Goal: Task Accomplishment & Management: Manage account settings

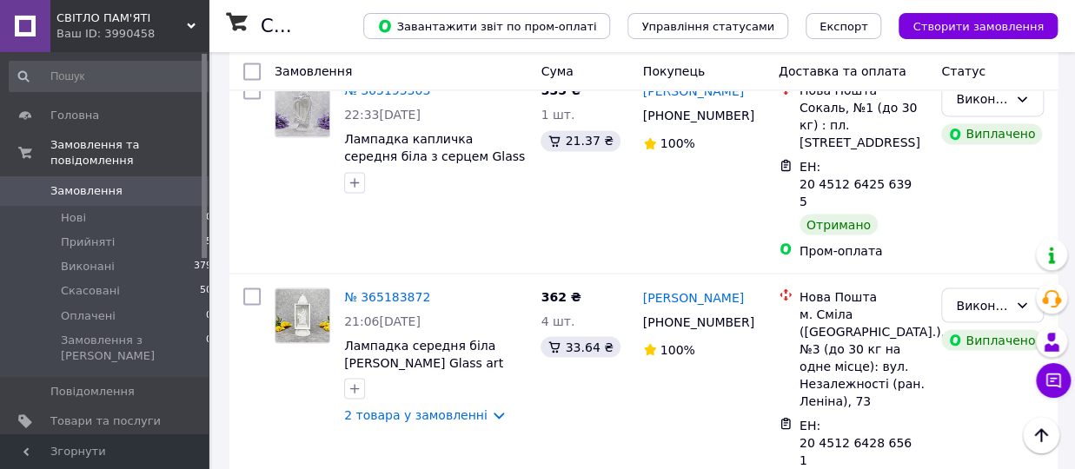
scroll to position [3676, 0]
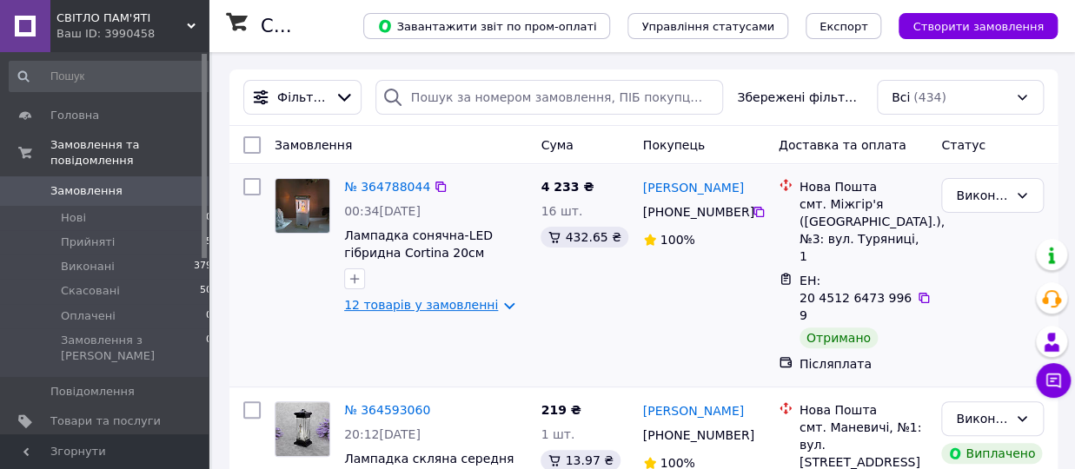
click at [485, 308] on link "12 товарів у замовленні" at bounding box center [421, 305] width 154 height 14
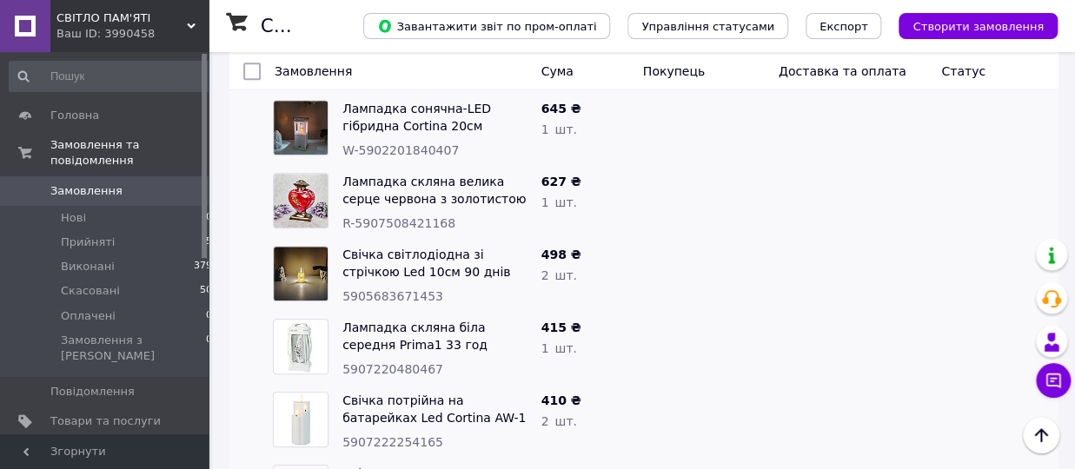
scroll to position [191, 0]
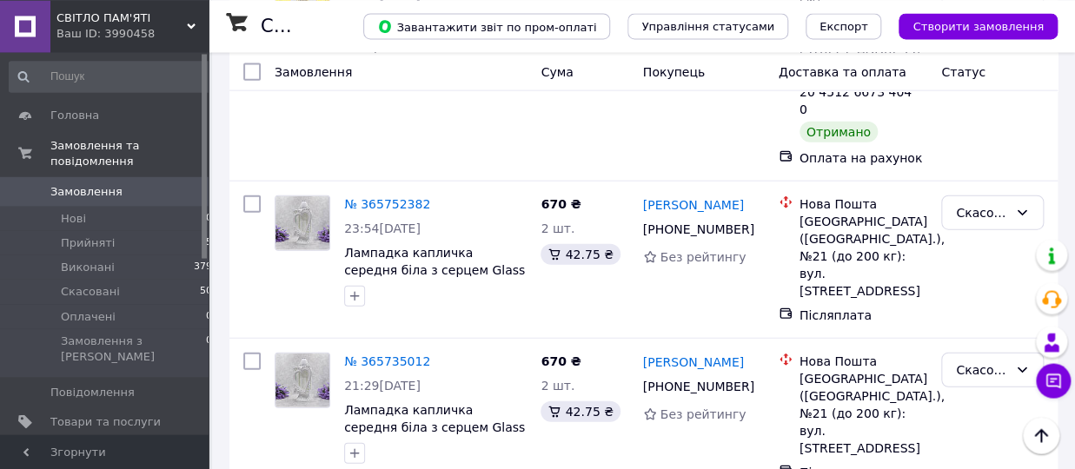
scroll to position [1625, 0]
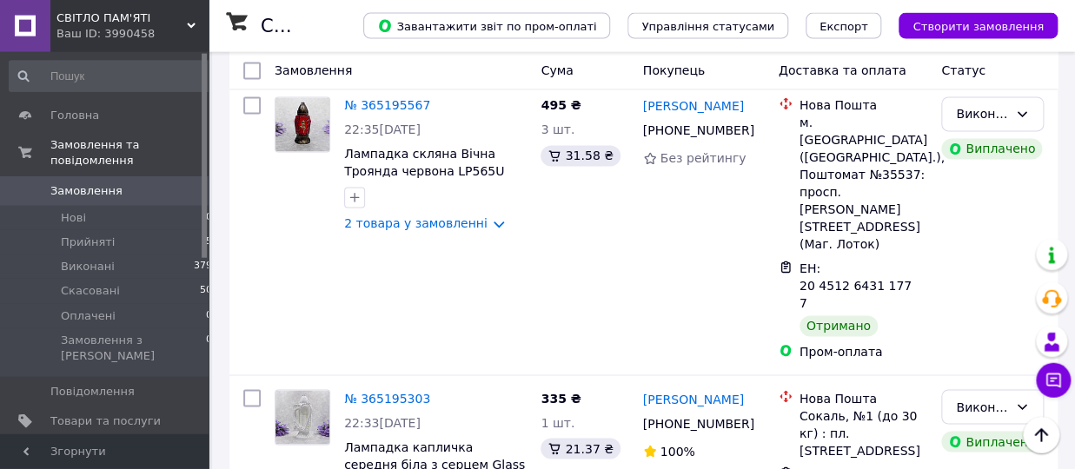
scroll to position [3346, 0]
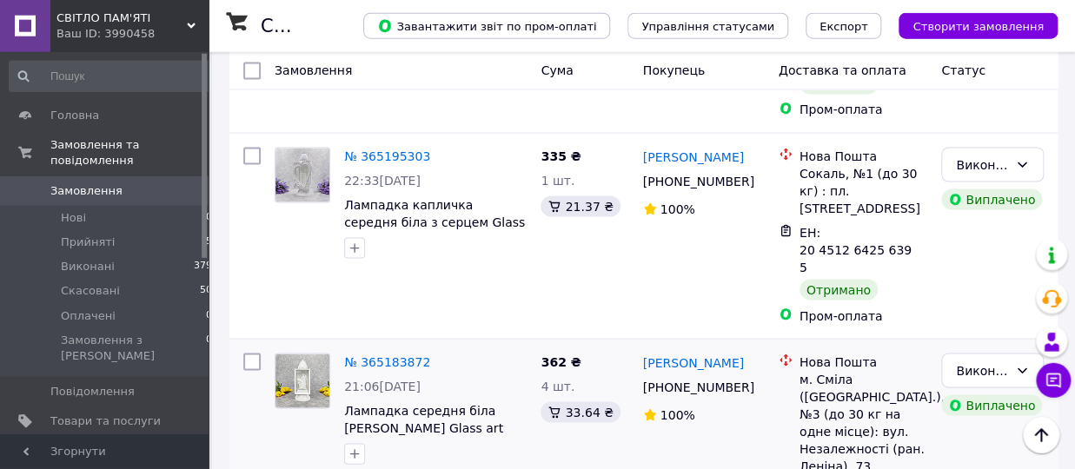
scroll to position [3823, 0]
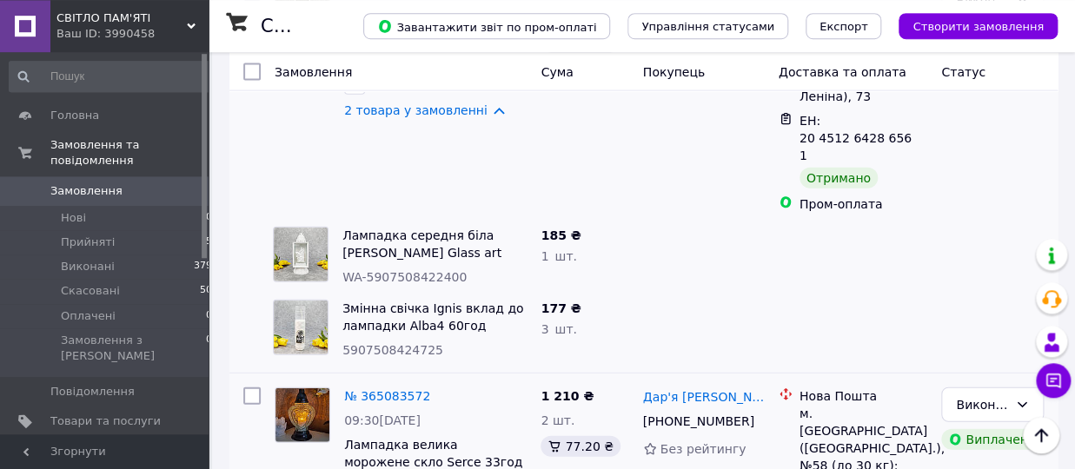
scroll to position [4113, 0]
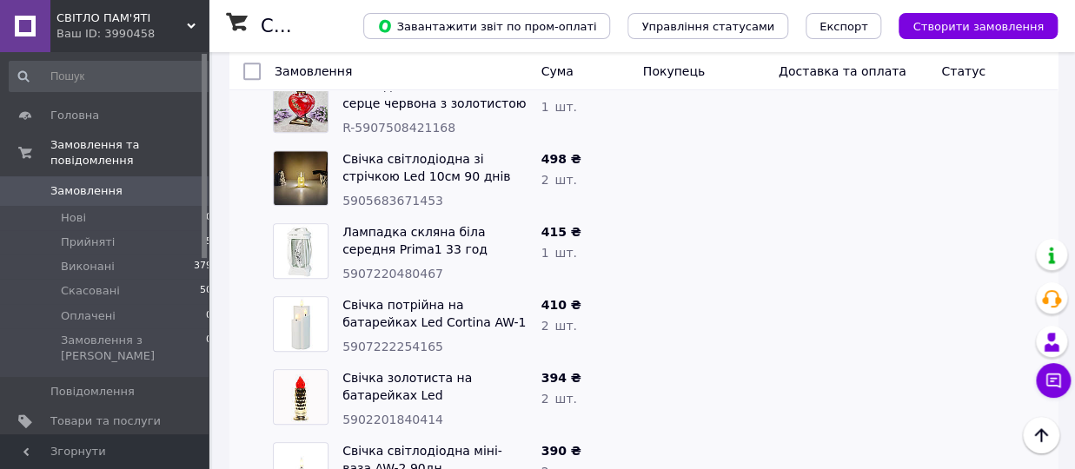
scroll to position [478, 0]
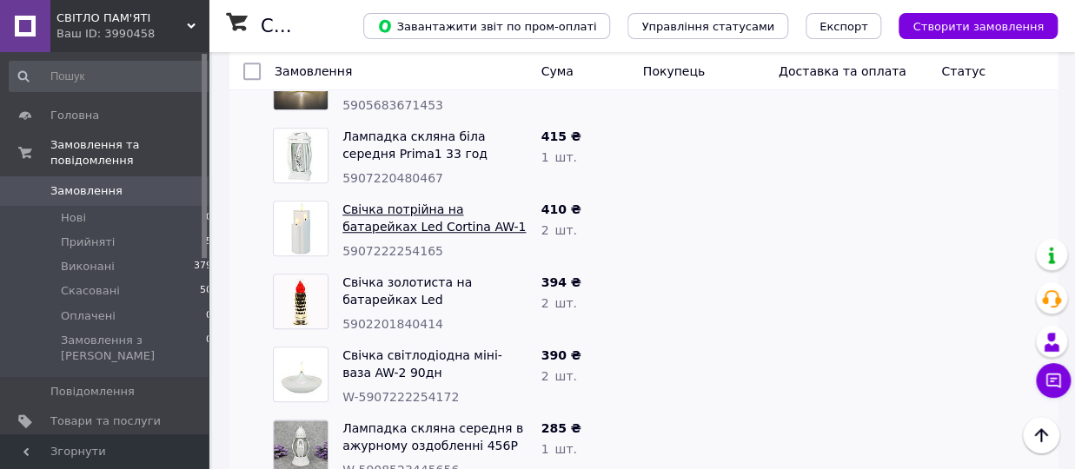
click at [388, 202] on link "Свічка потрійна на батарейках Led Cortina AW-1 90дн" at bounding box center [433, 226] width 183 height 49
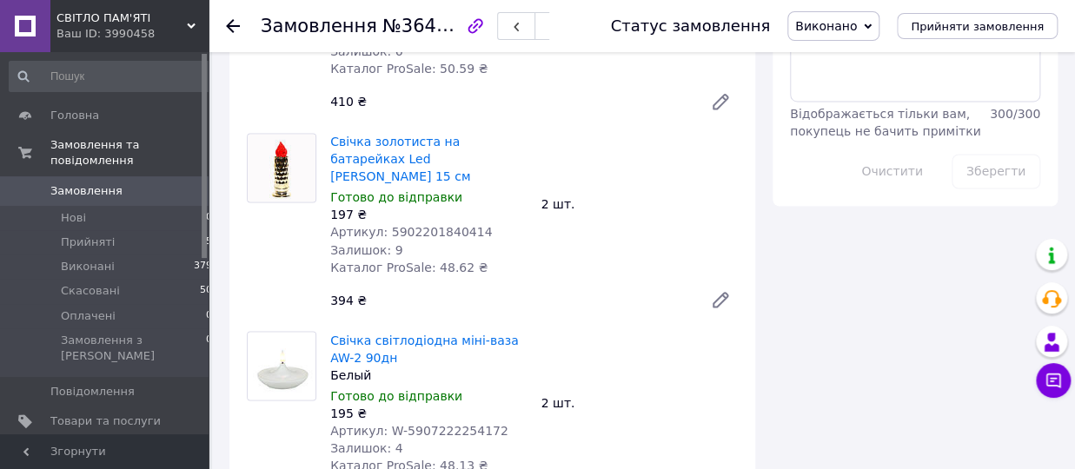
scroll to position [1147, 0]
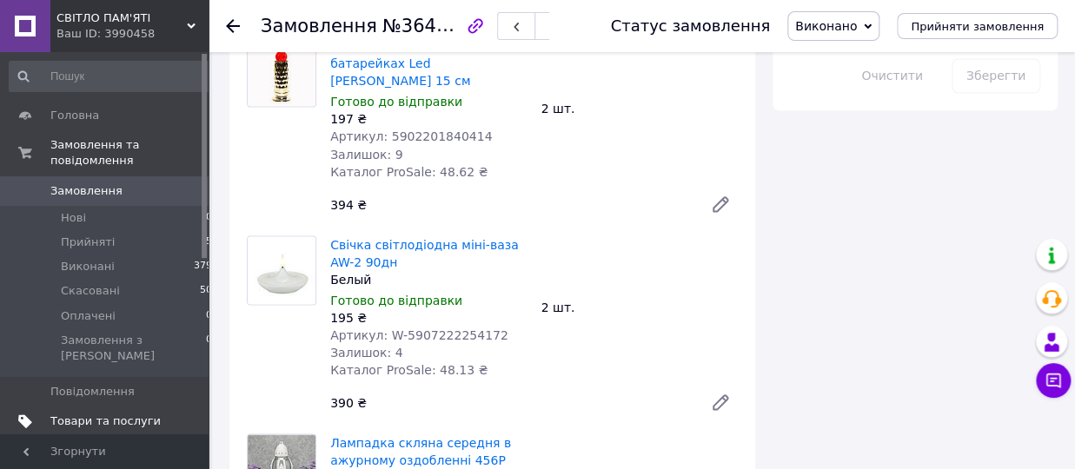
click at [129, 414] on span "Товари та послуги" at bounding box center [105, 422] width 110 height 16
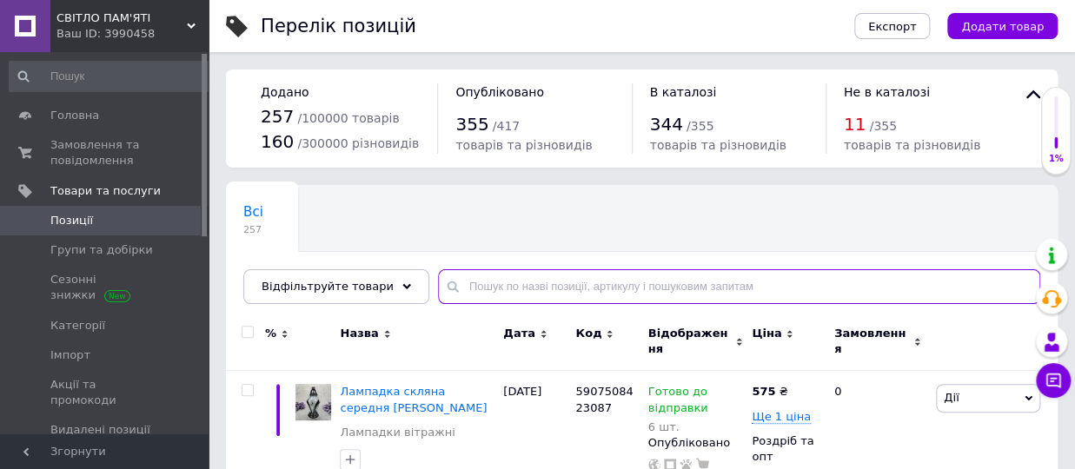
click at [525, 284] on input "text" at bounding box center [739, 286] width 602 height 35
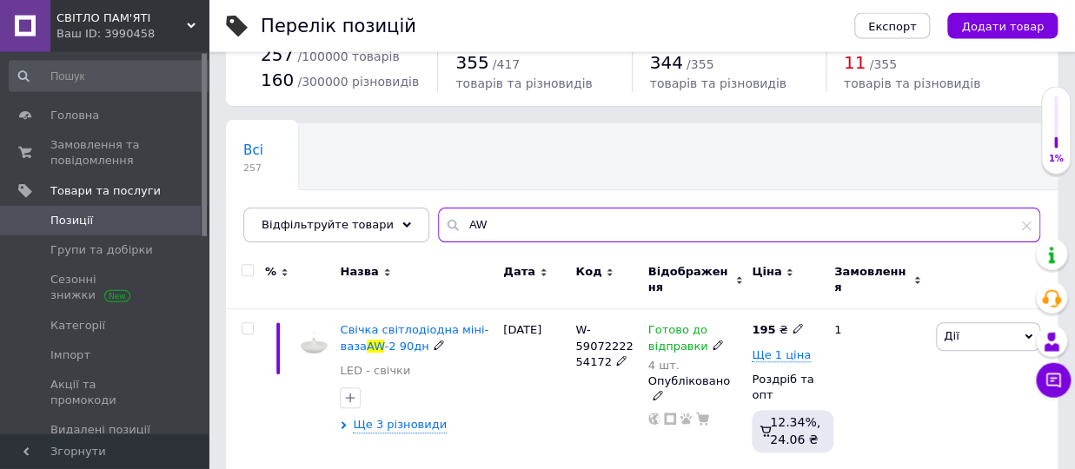
scroll to position [96, 0]
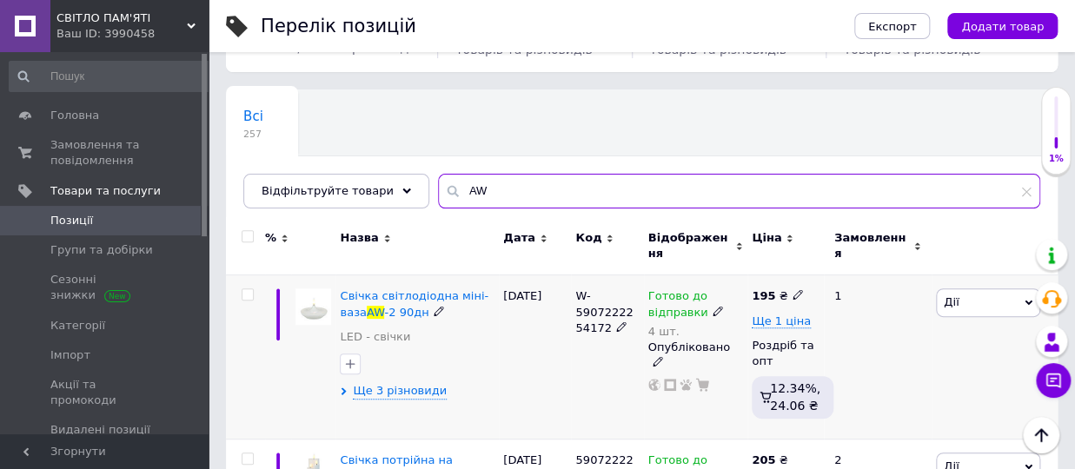
type input "AW"
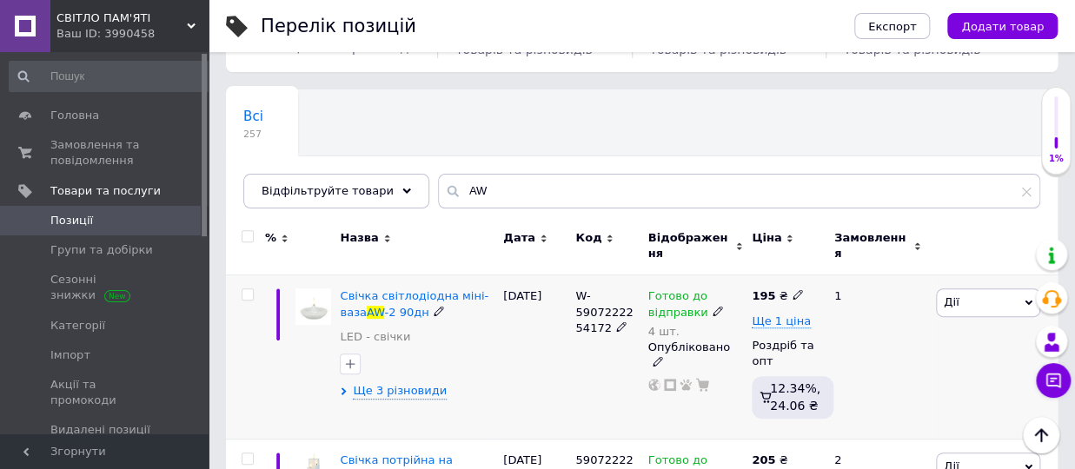
click at [700, 325] on div "4 шт." at bounding box center [696, 331] width 96 height 13
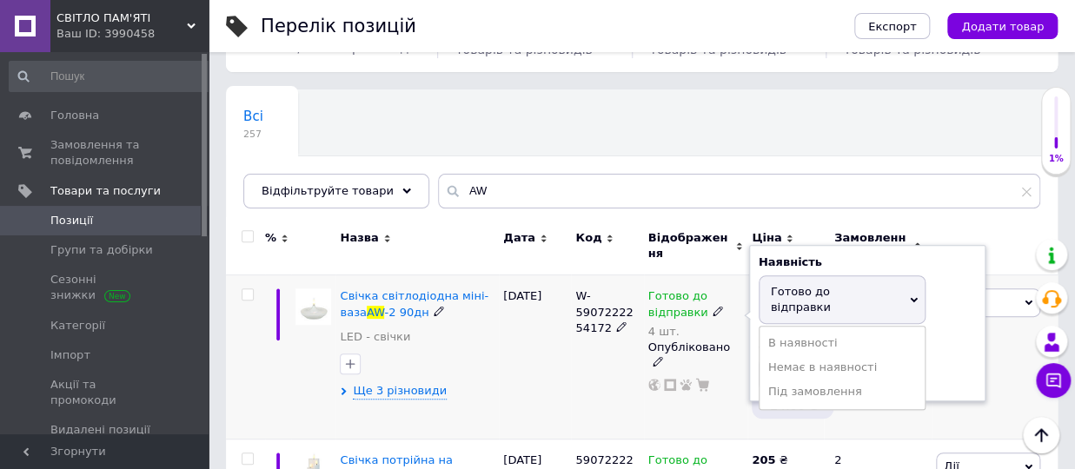
click at [713, 306] on icon at bounding box center [718, 311] width 10 height 10
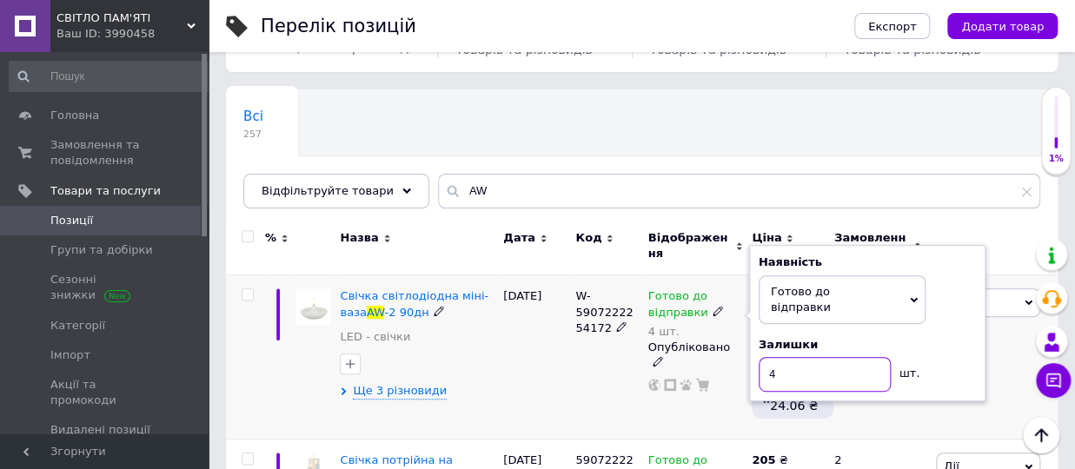
drag, startPoint x: 775, startPoint y: 344, endPoint x: 756, endPoint y: 349, distance: 19.8
click at [759, 357] on input "4" at bounding box center [825, 374] width 132 height 35
type input "10"
click at [676, 376] on div "Готово до відправки 4 шт. Наявність [PERSON_NAME] до відправки В наявності Нема…" at bounding box center [696, 356] width 104 height 163
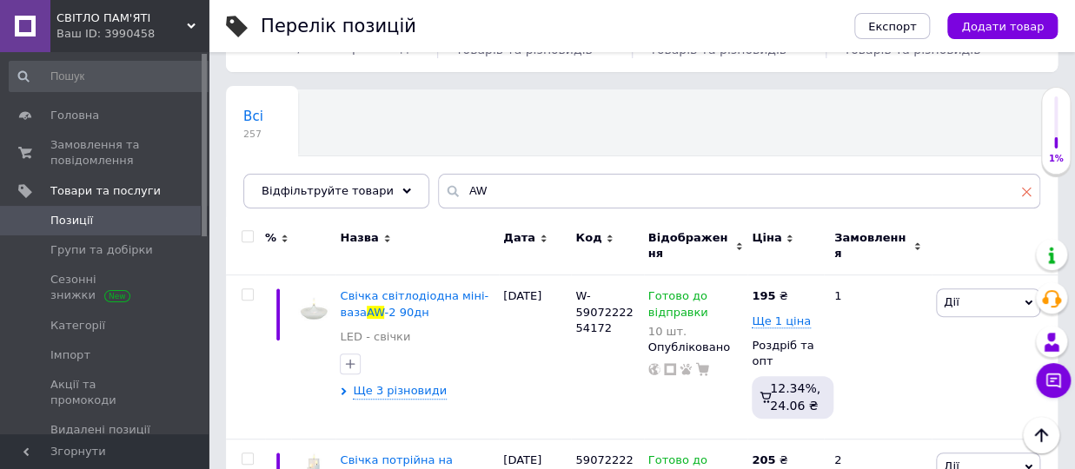
click at [1028, 193] on icon at bounding box center [1026, 191] width 10 height 10
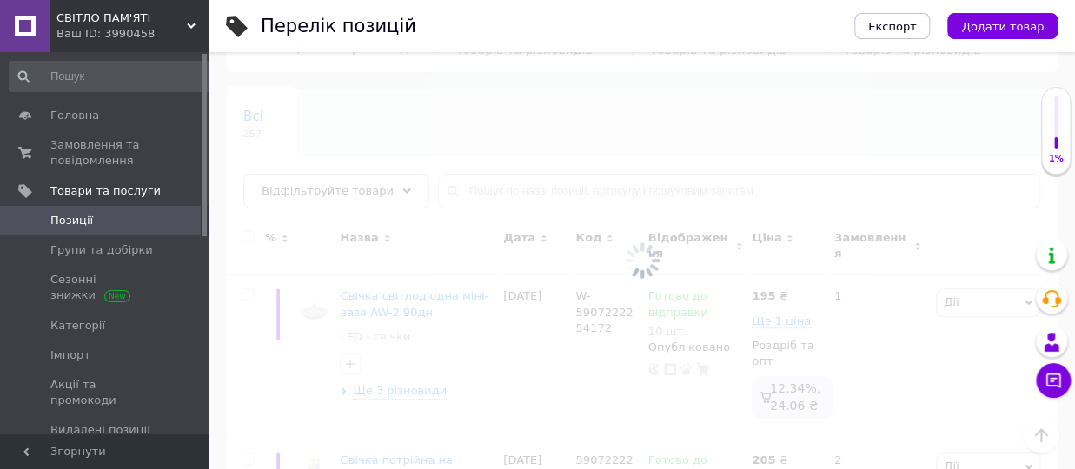
click at [568, 182] on div at bounding box center [642, 260] width 866 height 417
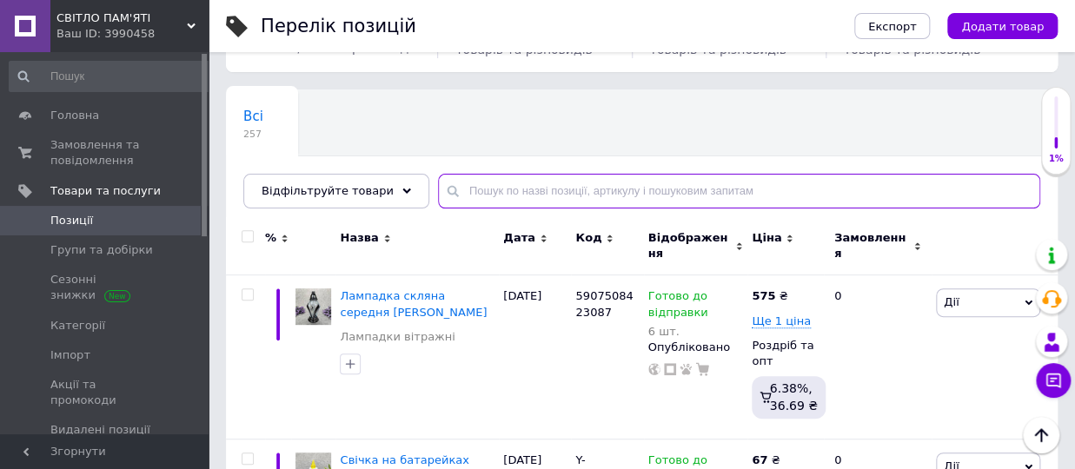
click at [547, 188] on input "text" at bounding box center [739, 191] width 602 height 35
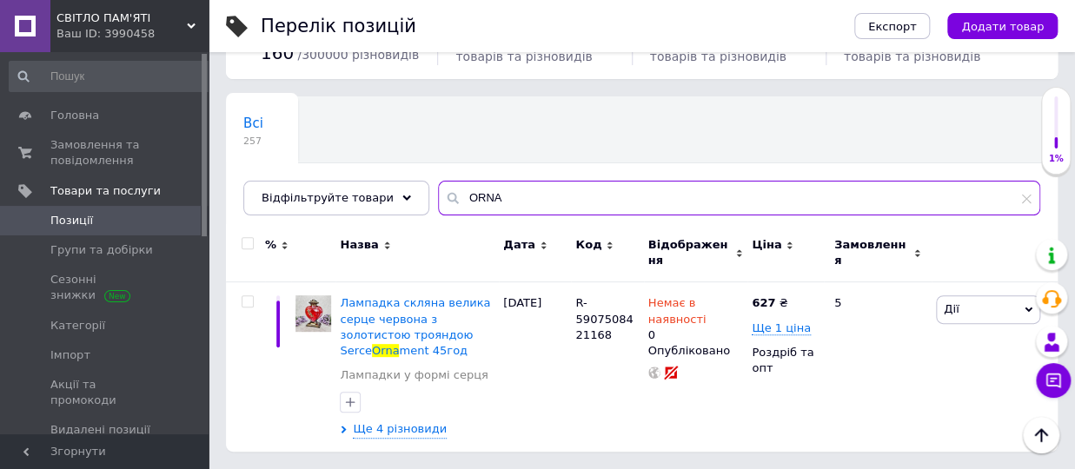
scroll to position [76, 0]
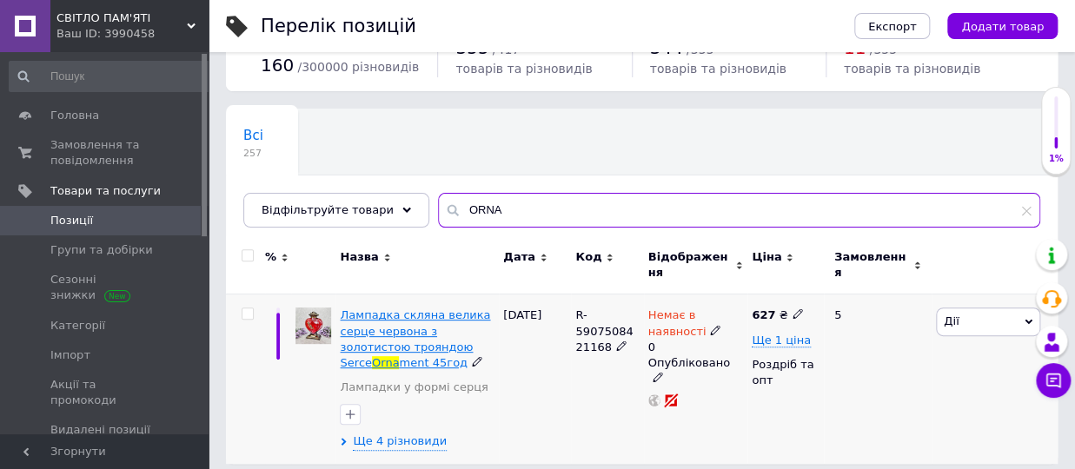
type input "ORNA"
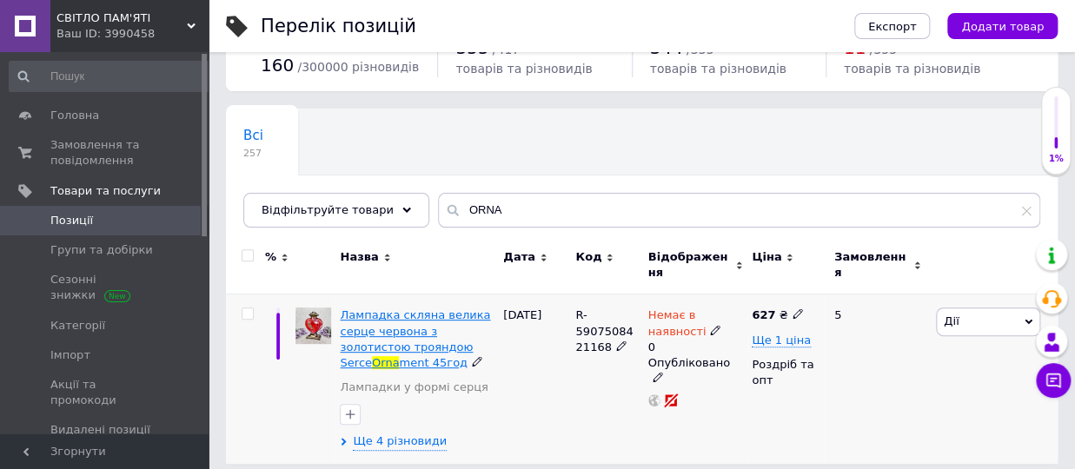
click at [429, 308] on span "Лампадка скляна велика серце червона з золотистою трояндою Serce" at bounding box center [415, 338] width 150 height 61
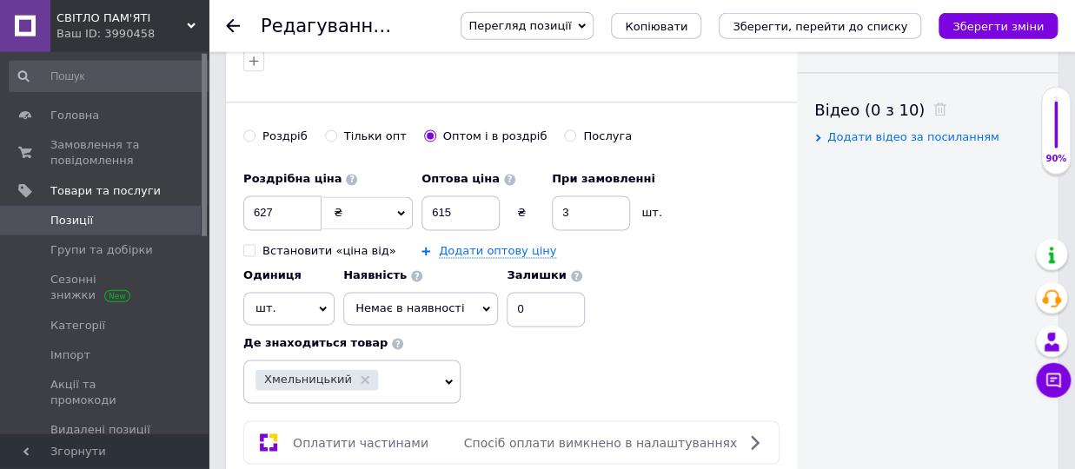
scroll to position [860, 0]
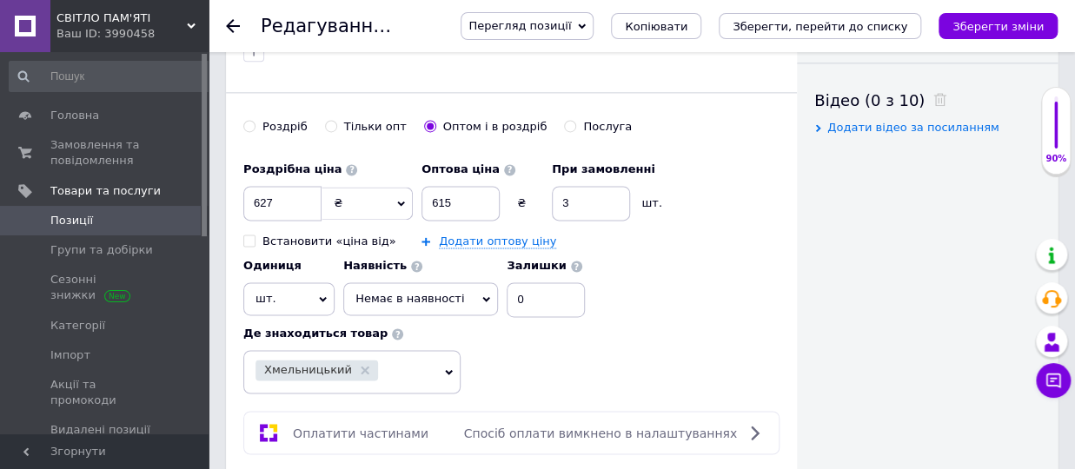
click at [466, 282] on span "Немає в наявності" at bounding box center [420, 298] width 155 height 33
click at [420, 372] on li "Готово до відправки" at bounding box center [420, 384] width 153 height 24
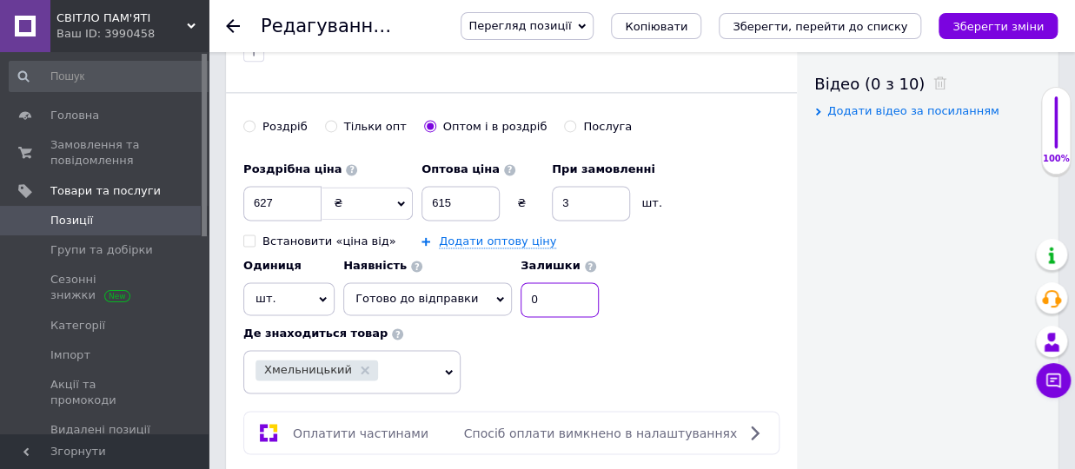
drag, startPoint x: 534, startPoint y: 276, endPoint x: 505, endPoint y: 283, distance: 30.4
click at [521, 283] on input "0" at bounding box center [560, 299] width 78 height 35
type input "3"
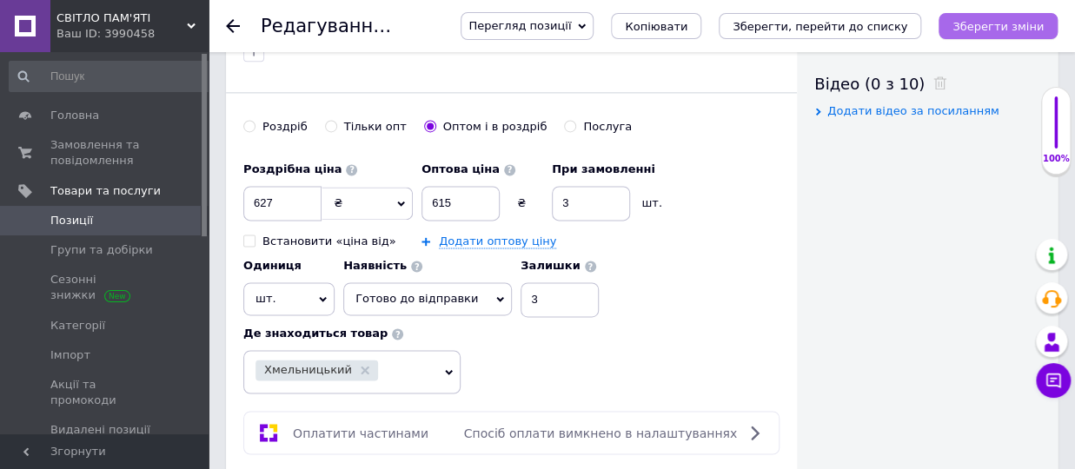
click at [985, 31] on icon "Зберегти зміни" at bounding box center [997, 26] width 91 height 13
click at [988, 36] on button "Зберегти зміни" at bounding box center [997, 26] width 119 height 26
click at [235, 28] on icon at bounding box center [233, 26] width 14 height 14
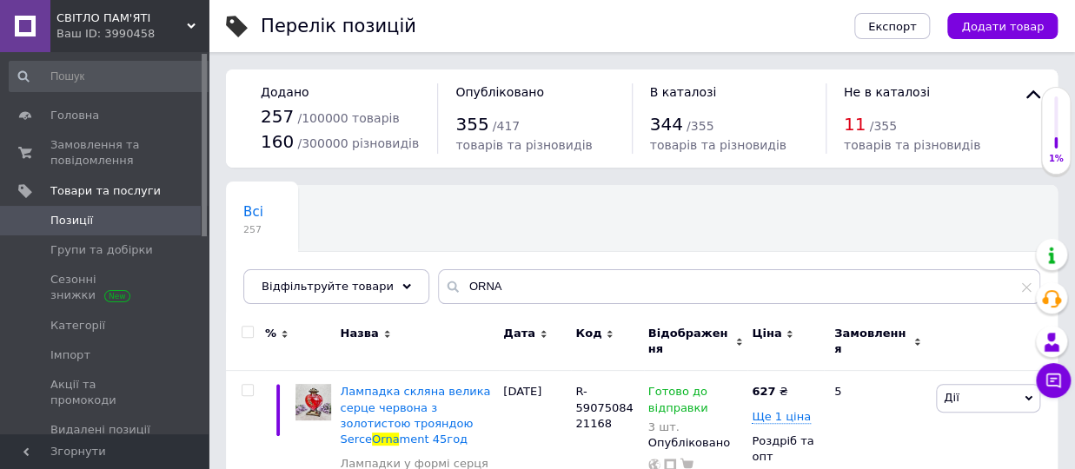
scroll to position [76, 0]
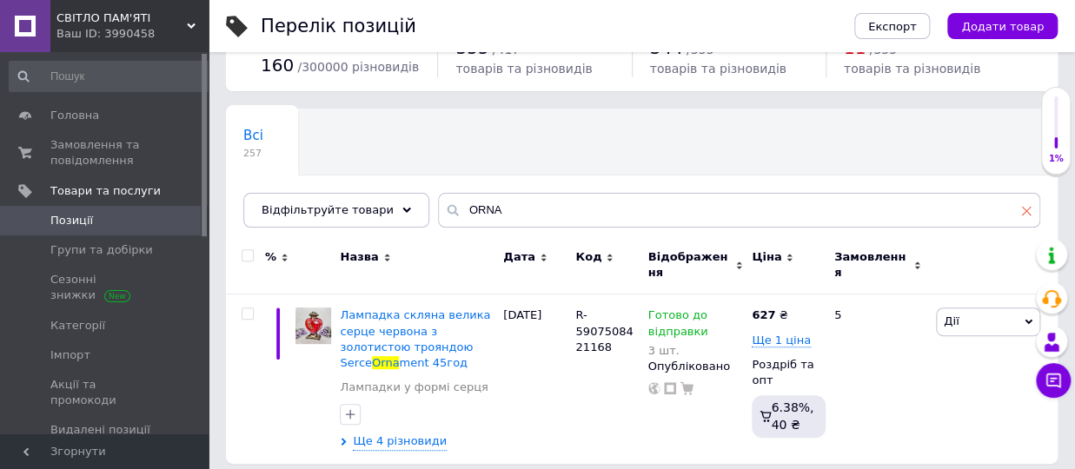
click at [1025, 209] on icon at bounding box center [1026, 210] width 10 height 10
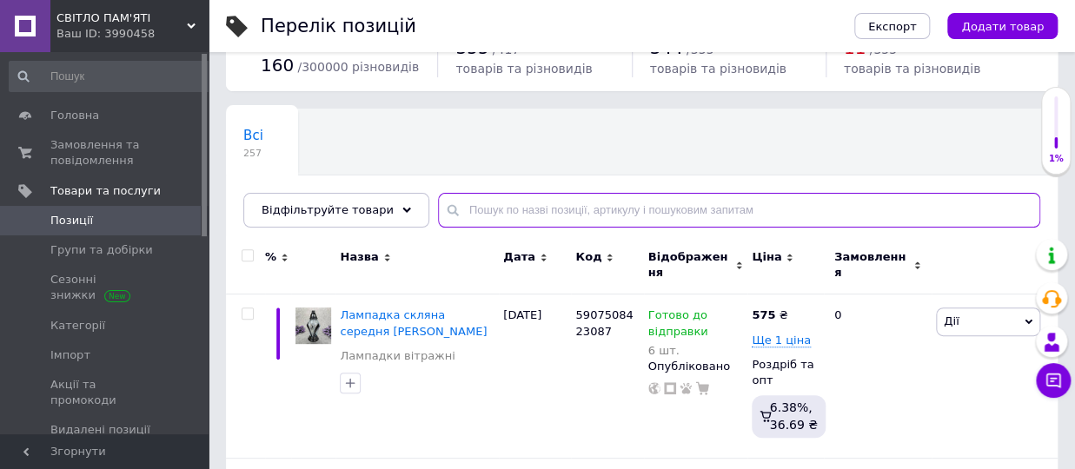
click at [487, 217] on input "text" at bounding box center [739, 210] width 602 height 35
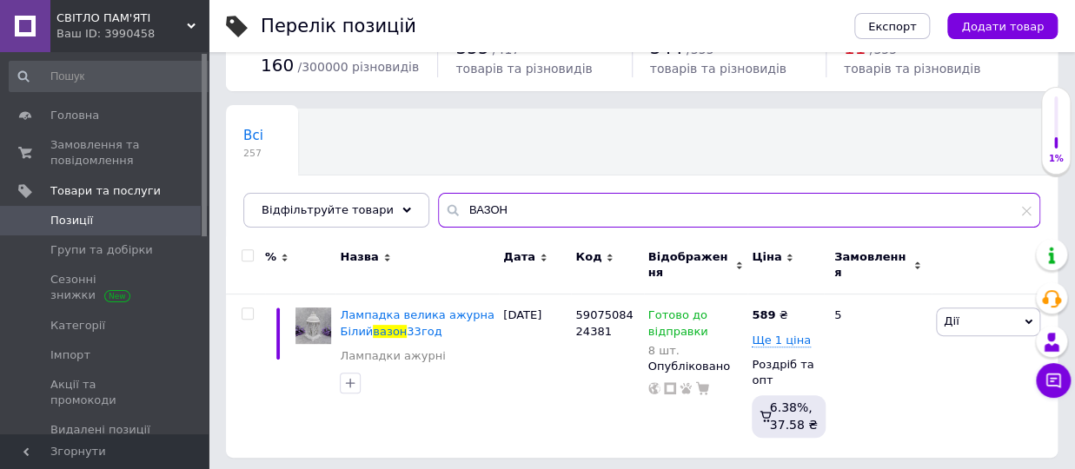
scroll to position [70, 0]
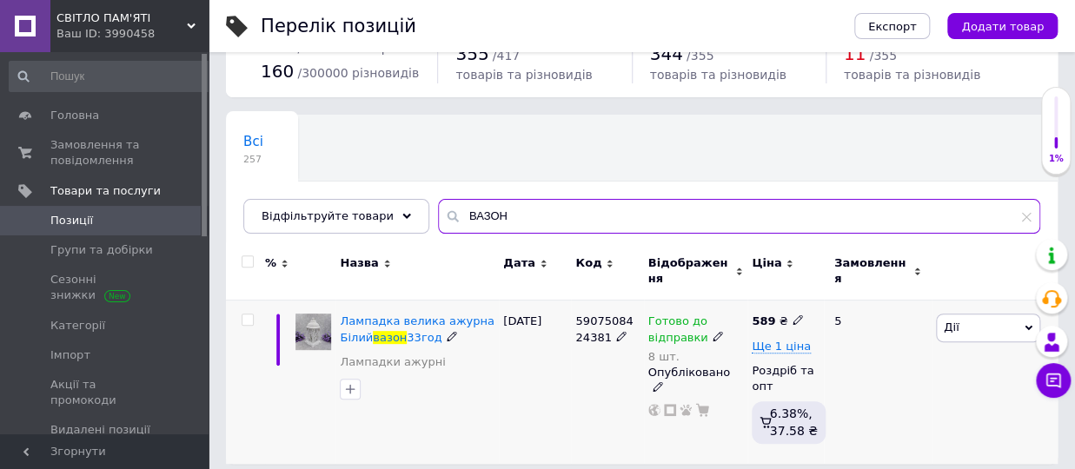
type input "ВАЗОН"
click at [713, 331] on use at bounding box center [718, 336] width 10 height 10
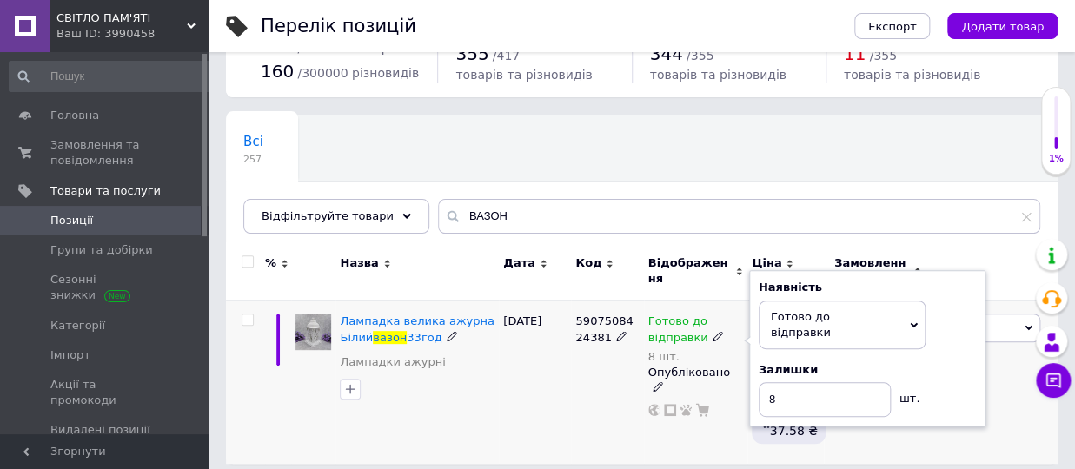
click at [945, 325] on div "Наявність [PERSON_NAME] до відправки В наявності Немає в наявності Під замовлен…" at bounding box center [867, 348] width 217 height 137
drag, startPoint x: 788, startPoint y: 363, endPoint x: 746, endPoint y: 375, distance: 44.1
click at [759, 382] on input "8" at bounding box center [825, 399] width 132 height 35
type input "10"
click at [629, 388] on div "5907508424381" at bounding box center [607, 382] width 72 height 163
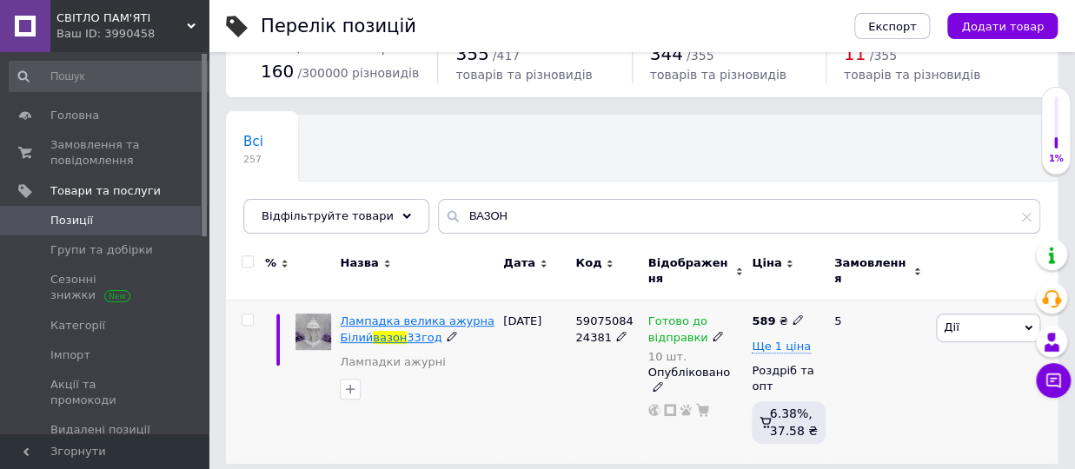
click at [446, 315] on span "Лампадка велика ажурна Білий" at bounding box center [417, 329] width 154 height 29
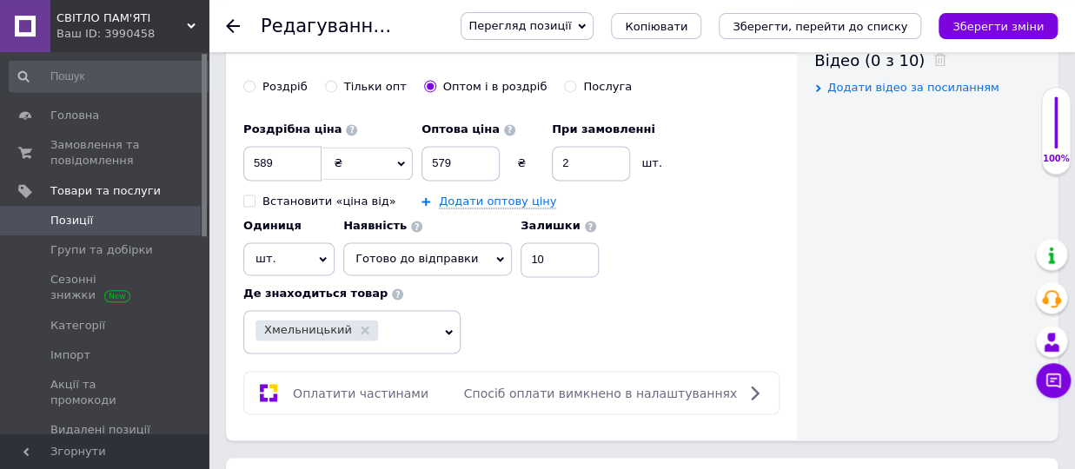
scroll to position [860, 0]
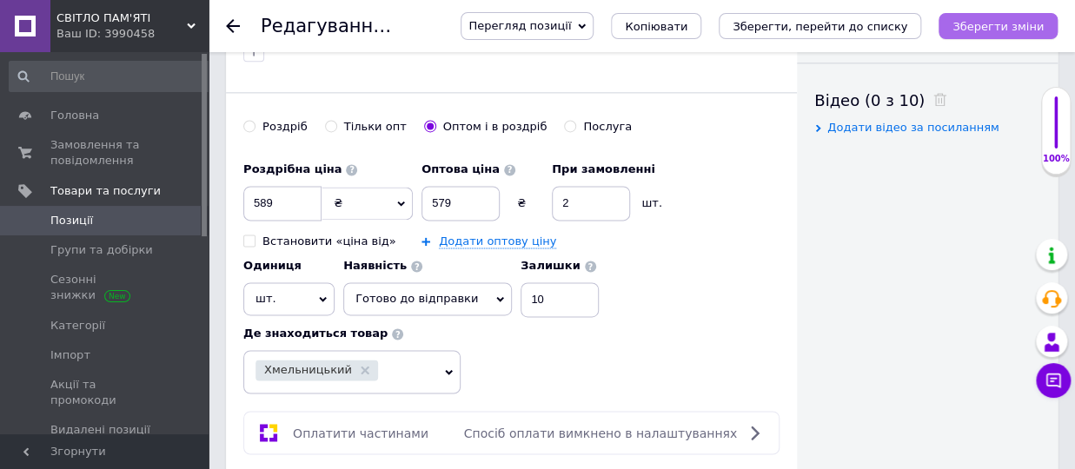
click at [972, 30] on icon "Зберегти зміни" at bounding box center [997, 26] width 91 height 13
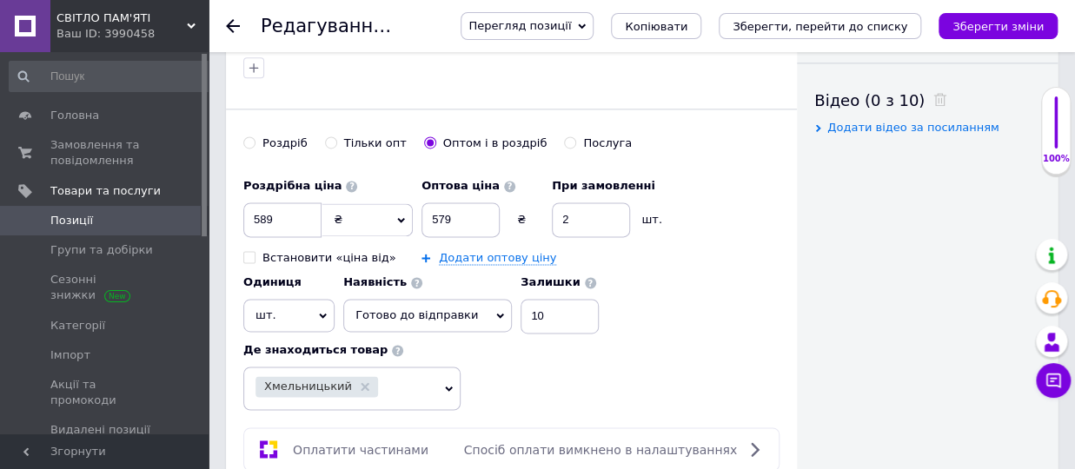
scroll to position [877, 0]
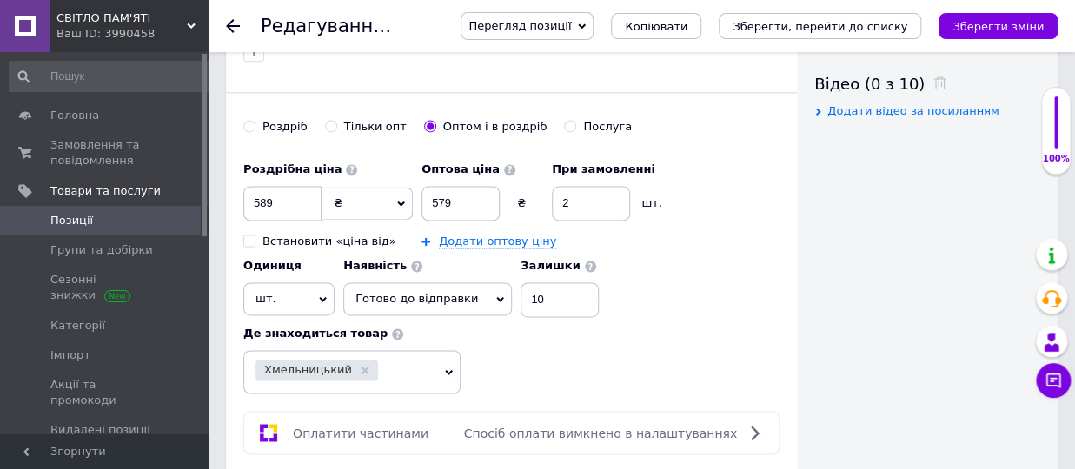
click at [229, 17] on div at bounding box center [243, 26] width 35 height 52
click at [229, 26] on use at bounding box center [233, 26] width 14 height 14
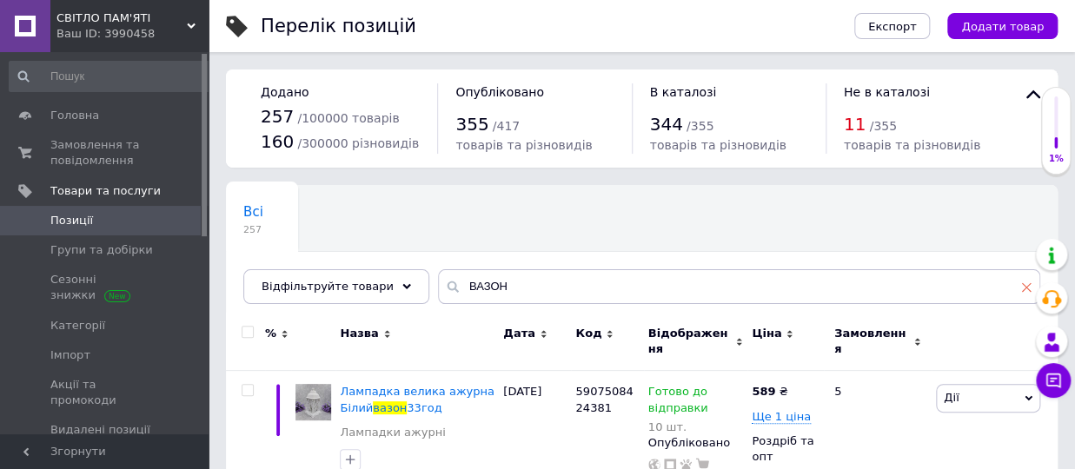
click at [1029, 283] on icon at bounding box center [1026, 287] width 10 height 10
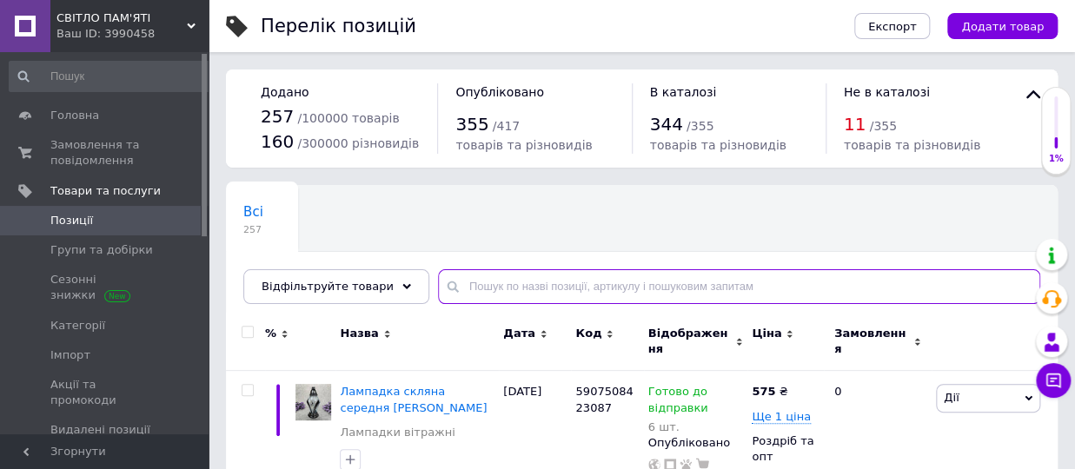
click at [492, 292] on input "text" at bounding box center [739, 286] width 602 height 35
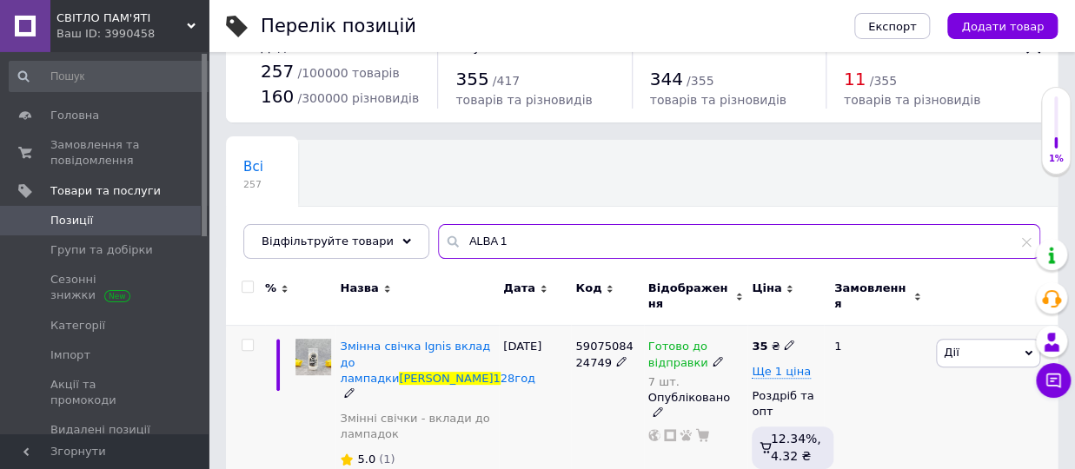
scroll to position [70, 0]
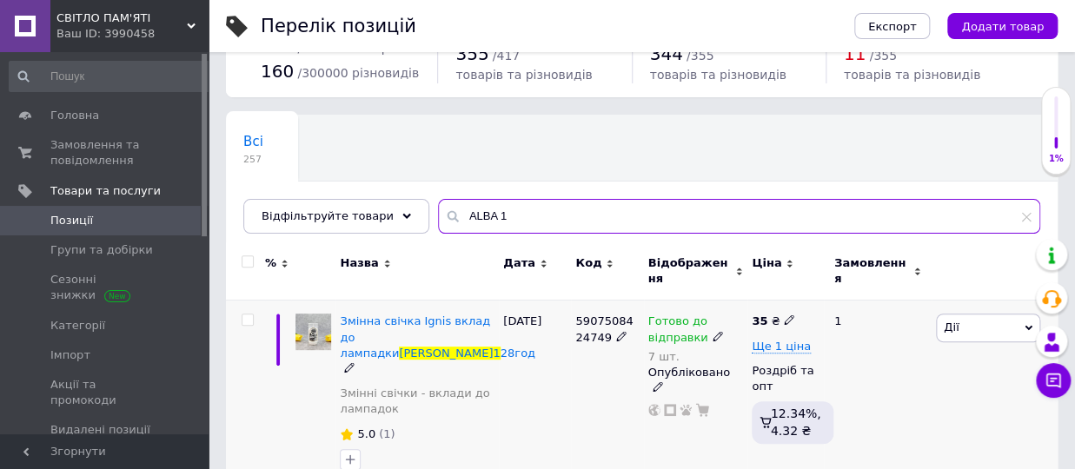
type input "ALBA 1"
click at [713, 331] on use at bounding box center [718, 336] width 10 height 10
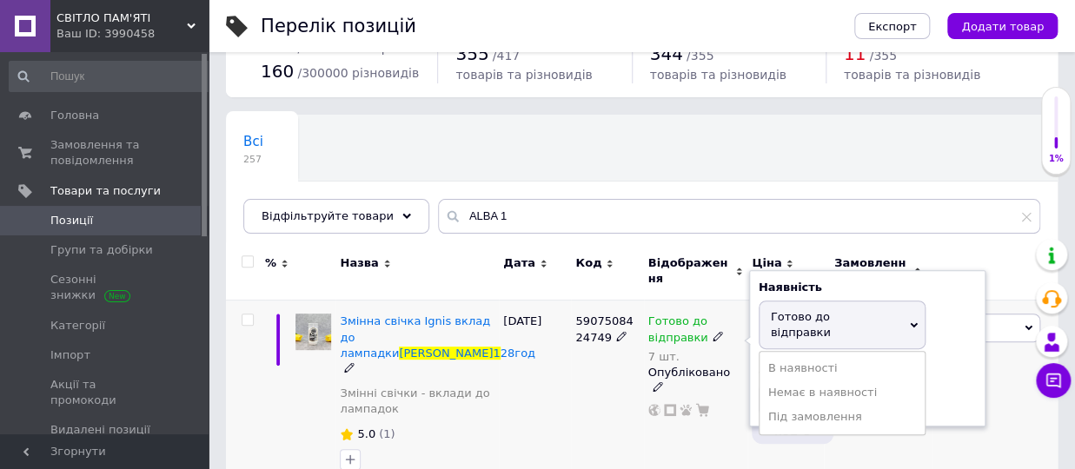
click at [964, 362] on div "Залишки" at bounding box center [867, 370] width 217 height 16
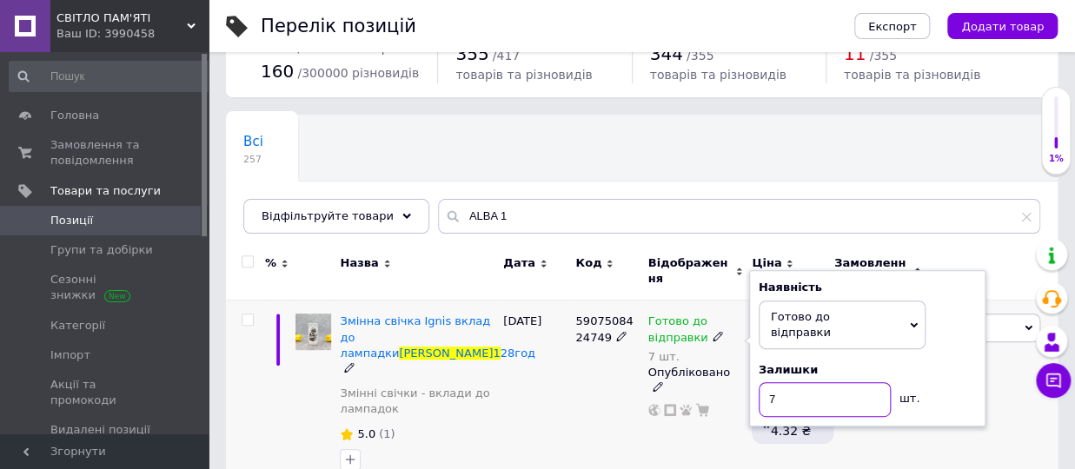
drag, startPoint x: 789, startPoint y: 360, endPoint x: 759, endPoint y: 369, distance: 31.1
click at [759, 382] on input "7" at bounding box center [825, 399] width 132 height 35
type input "12"
click at [624, 388] on div "5907508424749" at bounding box center [607, 396] width 72 height 191
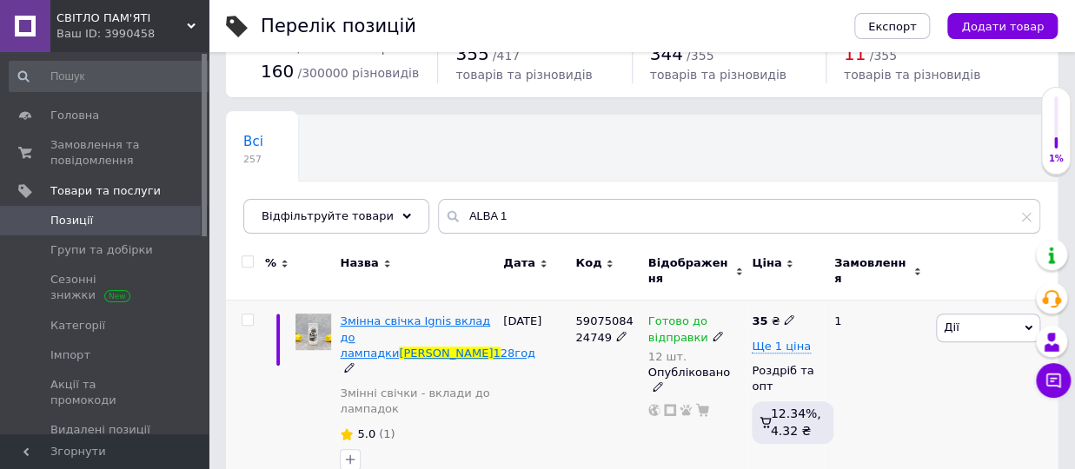
click at [461, 315] on span "Змінна свічка Ignis вклад до лампадки" at bounding box center [415, 337] width 150 height 44
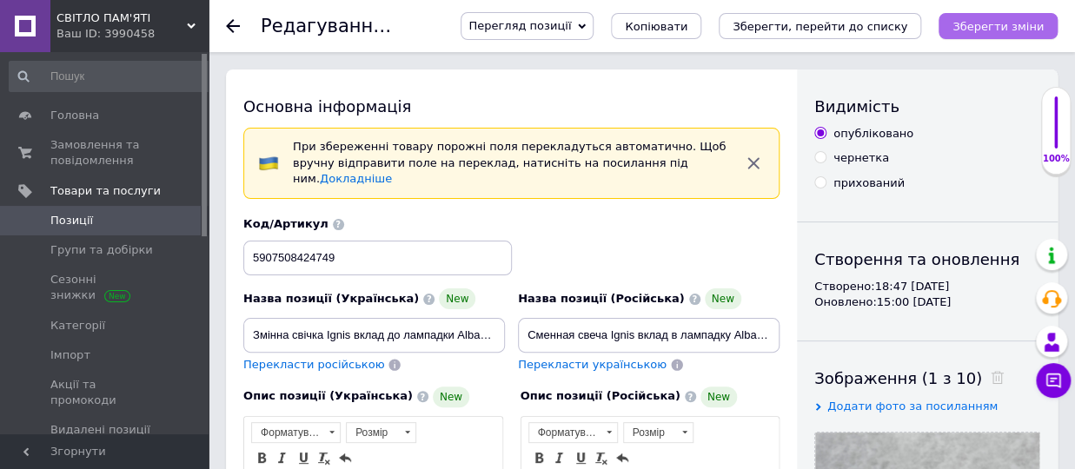
click at [1005, 31] on icon "Зберегти зміни" at bounding box center [997, 26] width 91 height 13
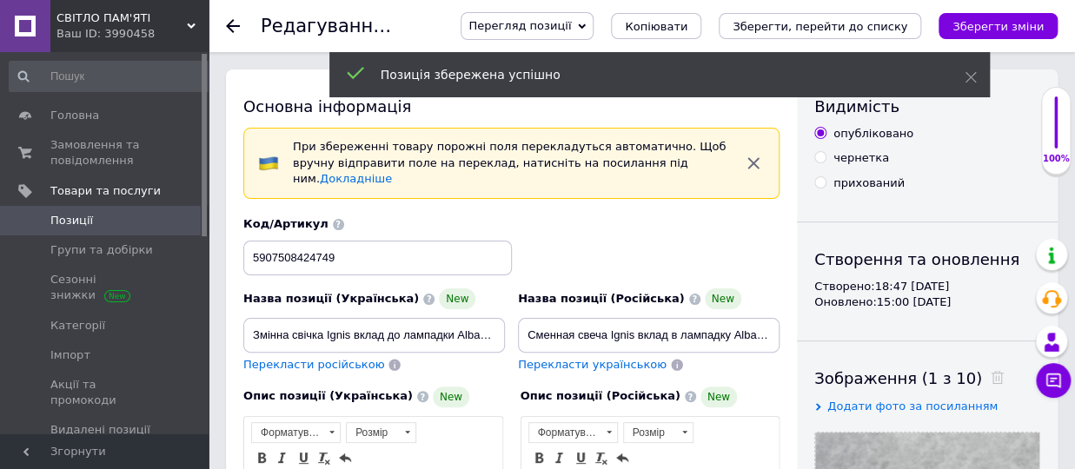
click at [227, 23] on icon at bounding box center [233, 26] width 14 height 14
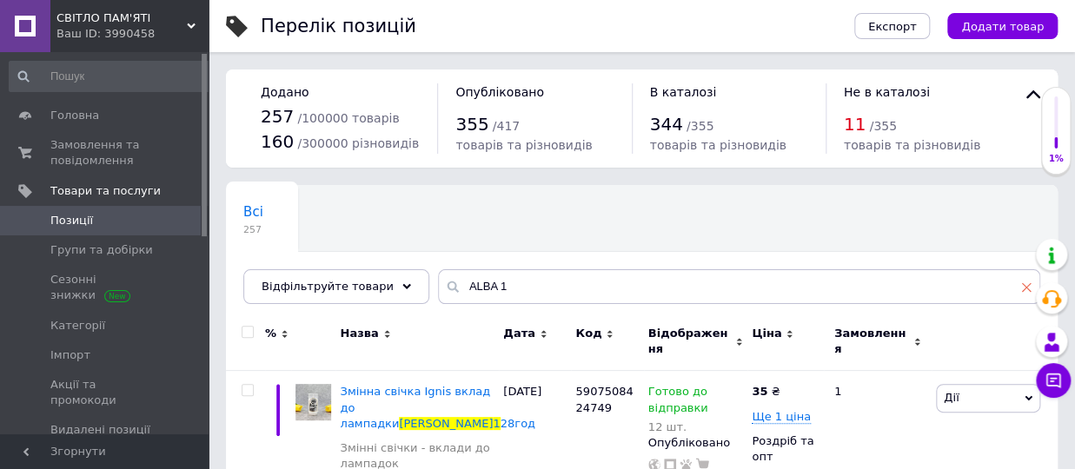
click at [1022, 288] on icon at bounding box center [1026, 287] width 10 height 10
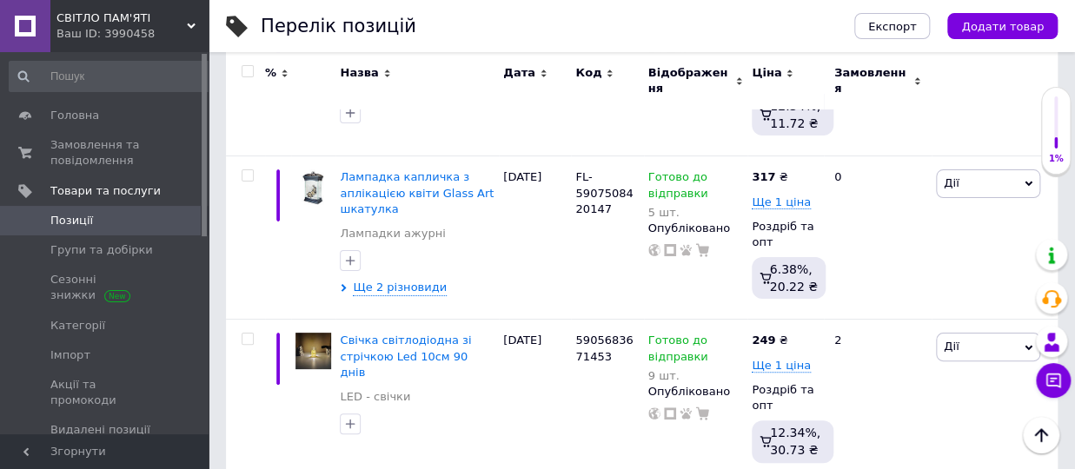
scroll to position [2581, 0]
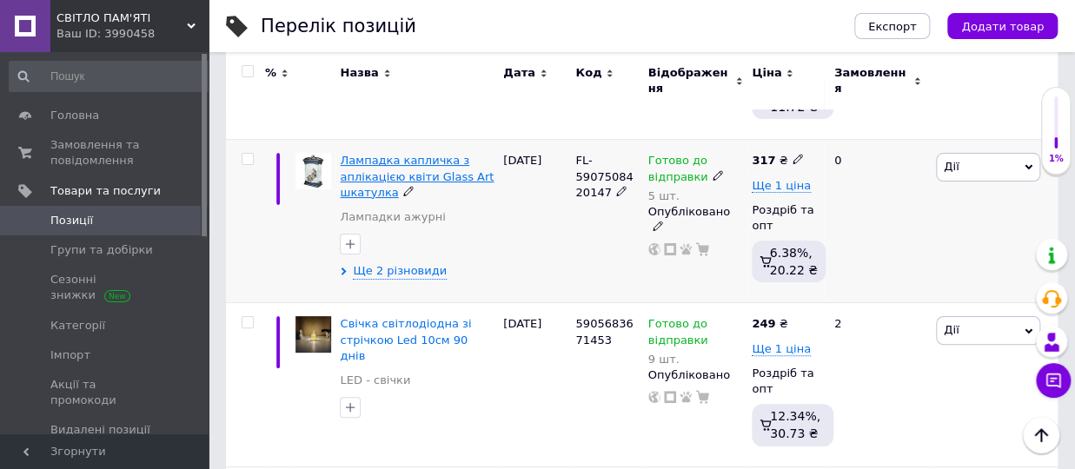
click at [410, 156] on span "Лампадка капличка з аплікацією квіти Glass Art шкатулка" at bounding box center [417, 176] width 154 height 44
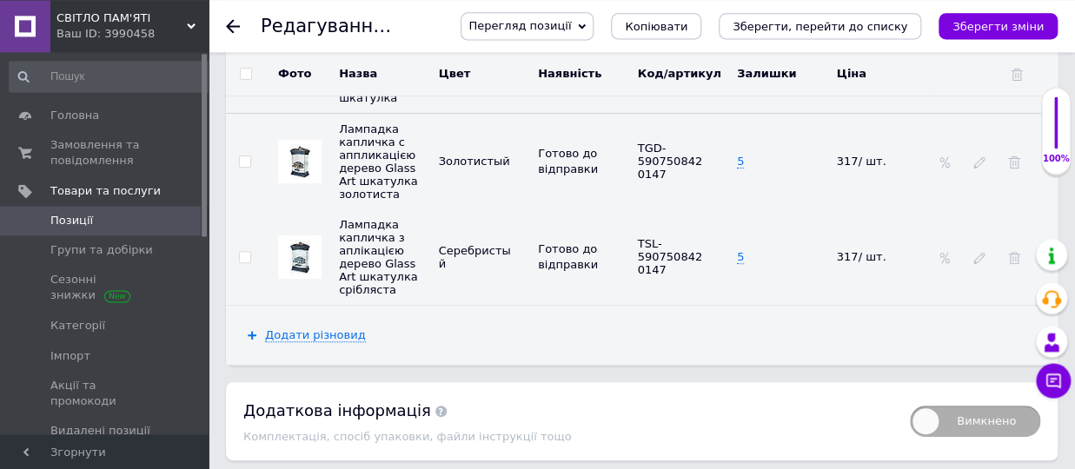
scroll to position [2676, 0]
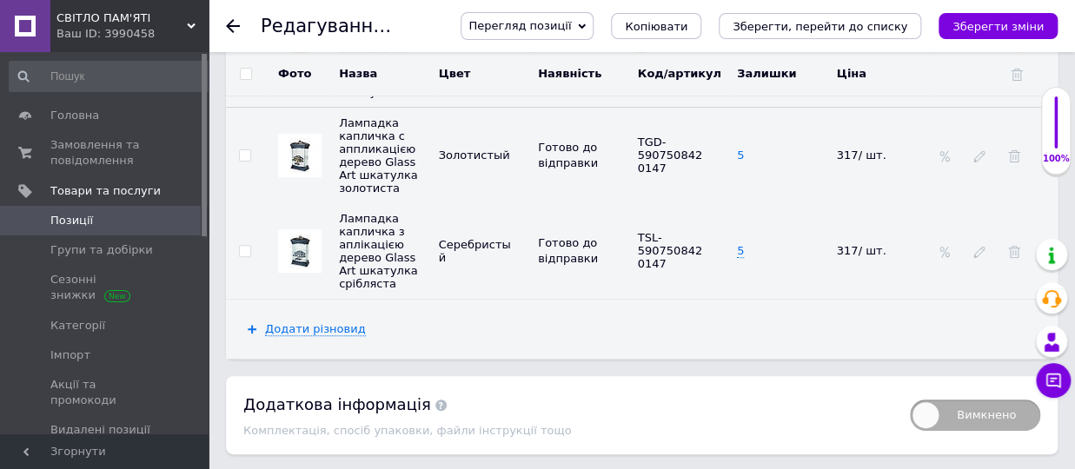
click at [737, 156] on span "5" at bounding box center [740, 156] width 7 height 14
drag, startPoint x: 751, startPoint y: 162, endPoint x: 720, endPoint y: 160, distance: 30.5
click at [732, 160] on input "5" at bounding box center [776, 156] width 89 height 26
type input "10"
click at [781, 202] on td "10" at bounding box center [783, 155] width 100 height 96
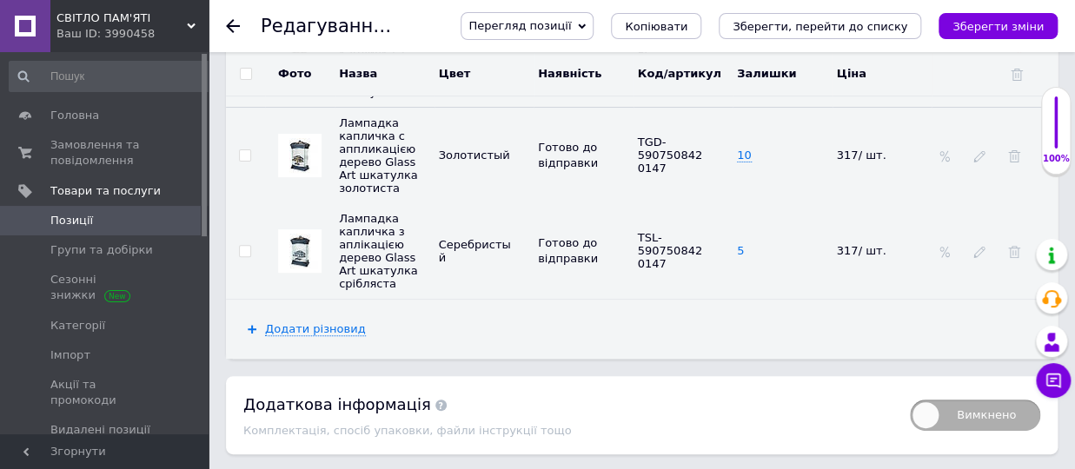
click at [737, 258] on span "5" at bounding box center [740, 251] width 7 height 14
drag, startPoint x: 746, startPoint y: 266, endPoint x: 732, endPoint y: 263, distance: 15.0
click at [733, 264] on input "5" at bounding box center [776, 251] width 89 height 26
type input "10"
click at [1004, 16] on button "Зберегти зміни" at bounding box center [997, 26] width 119 height 26
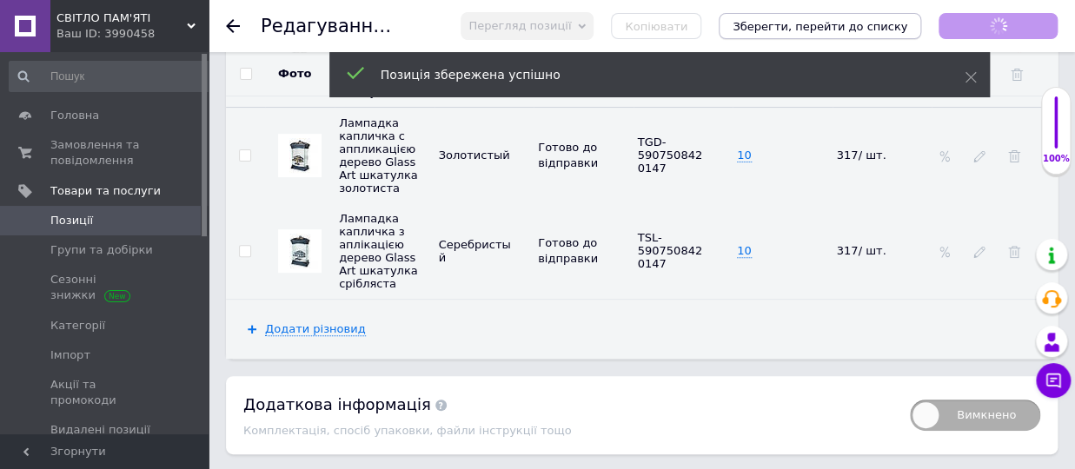
scroll to position [0, 0]
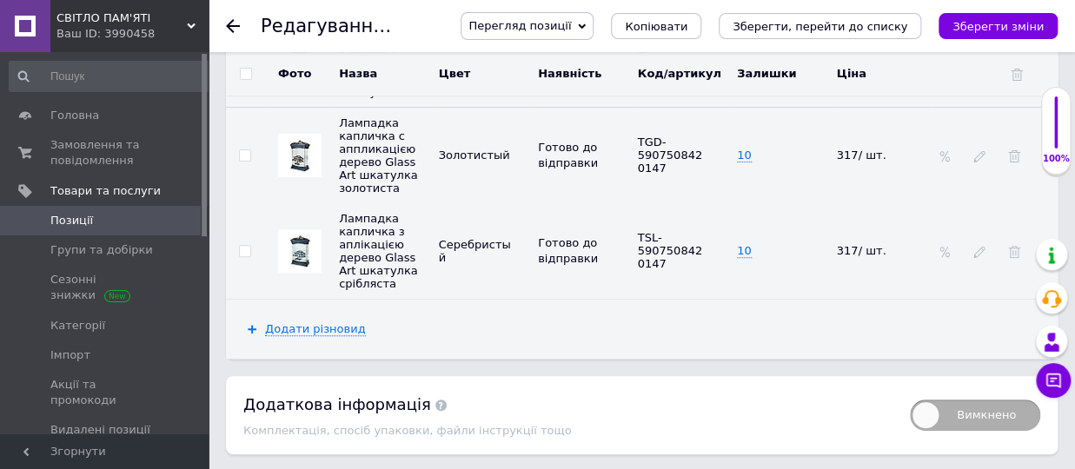
click at [234, 24] on icon at bounding box center [233, 26] width 14 height 14
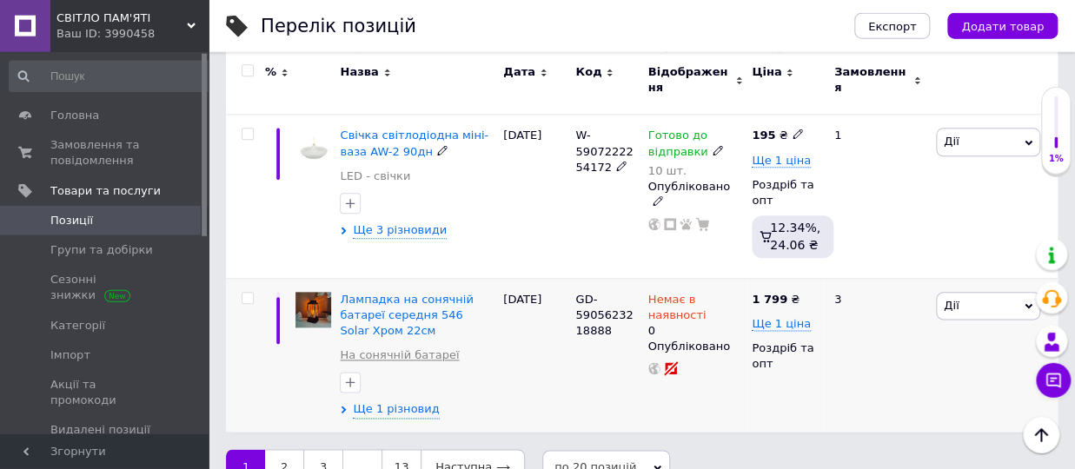
scroll to position [3234, 0]
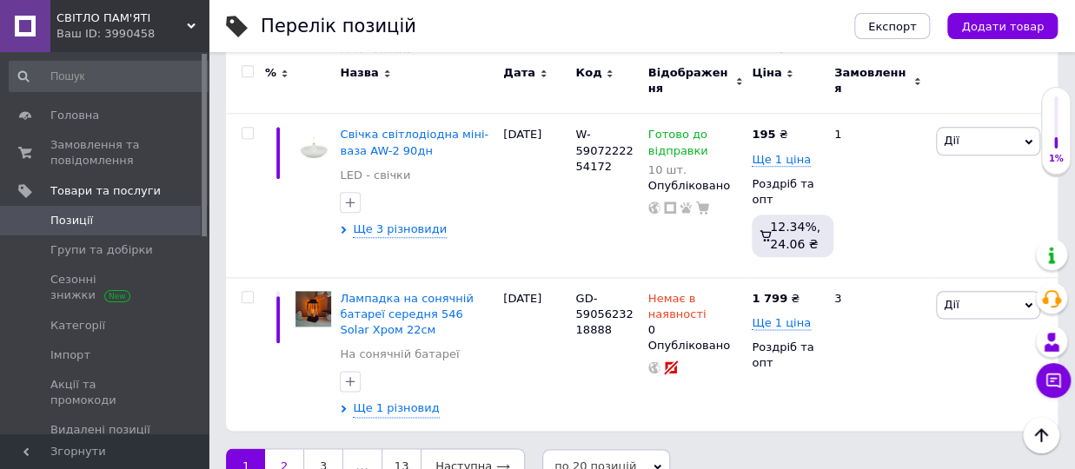
click at [289, 448] on link "2" at bounding box center [284, 466] width 38 height 36
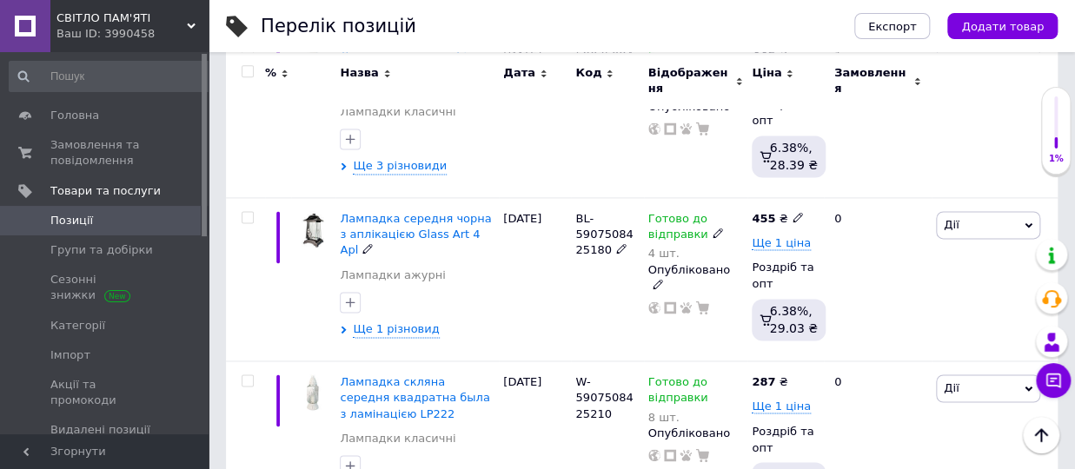
scroll to position [749, 0]
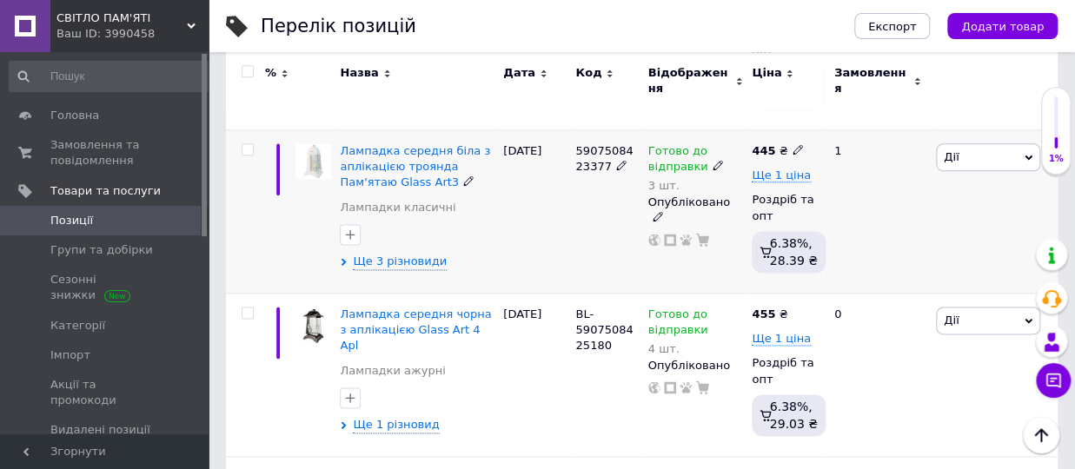
click at [713, 160] on icon at bounding box center [718, 165] width 10 height 10
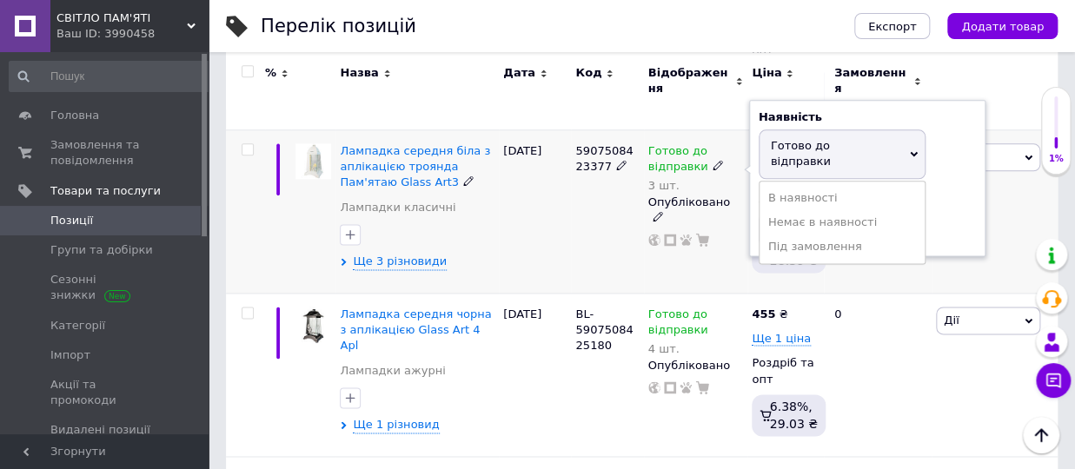
click at [930, 192] on div "Залишки" at bounding box center [867, 200] width 217 height 16
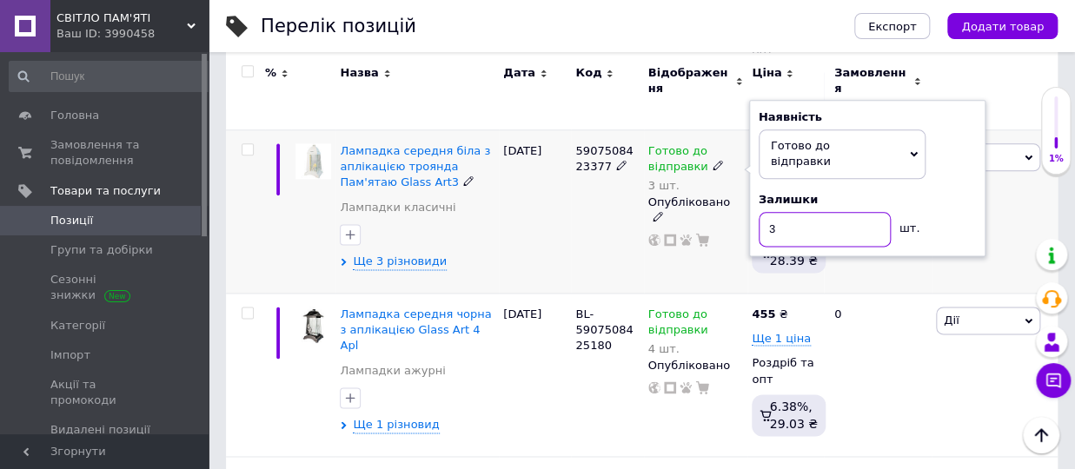
drag, startPoint x: 779, startPoint y: 200, endPoint x: 762, endPoint y: 199, distance: 17.4
click at [762, 212] on input "3" at bounding box center [825, 229] width 132 height 35
type input "7"
click at [875, 237] on div "1" at bounding box center [878, 210] width 108 height 163
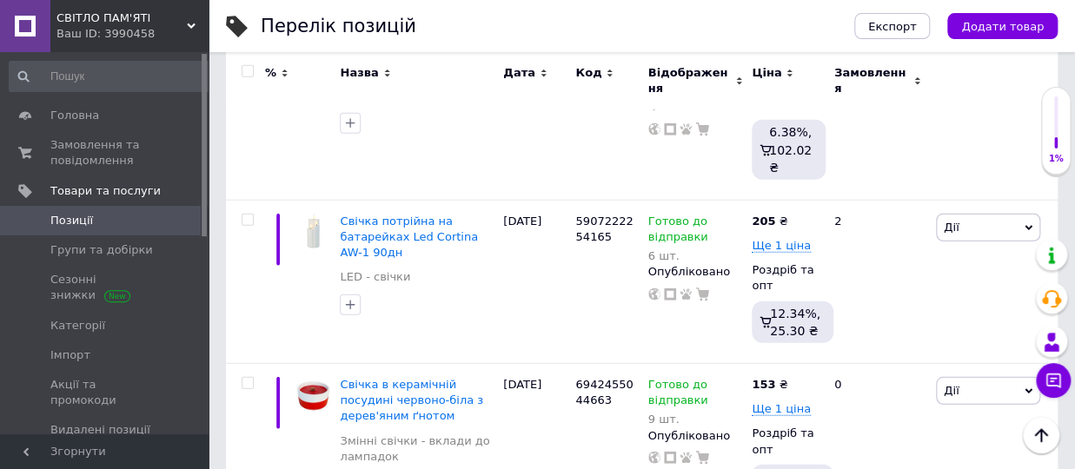
scroll to position [1721, 0]
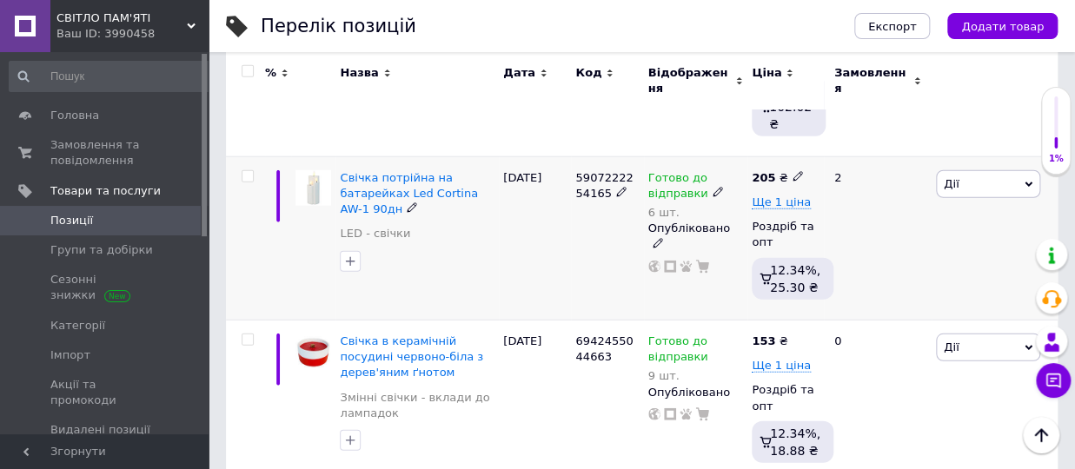
click at [713, 187] on icon at bounding box center [718, 192] width 10 height 10
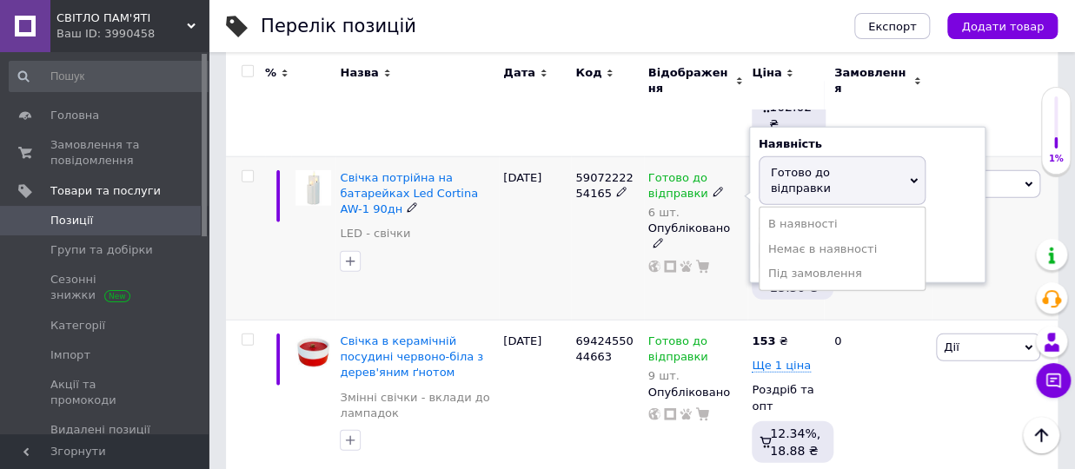
click at [925, 207] on ul "В наявності Немає в наявності Під замовлення" at bounding box center [842, 249] width 167 height 84
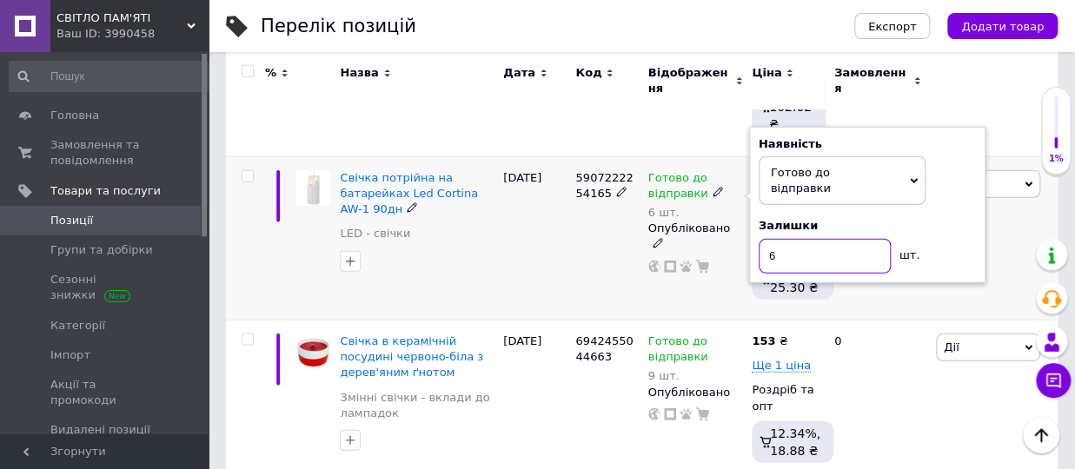
drag, startPoint x: 772, startPoint y: 222, endPoint x: 749, endPoint y: 226, distance: 23.0
click at [759, 239] on input "6" at bounding box center [825, 256] width 132 height 35
type input "7"
click at [603, 226] on div "5907222254165" at bounding box center [607, 237] width 72 height 163
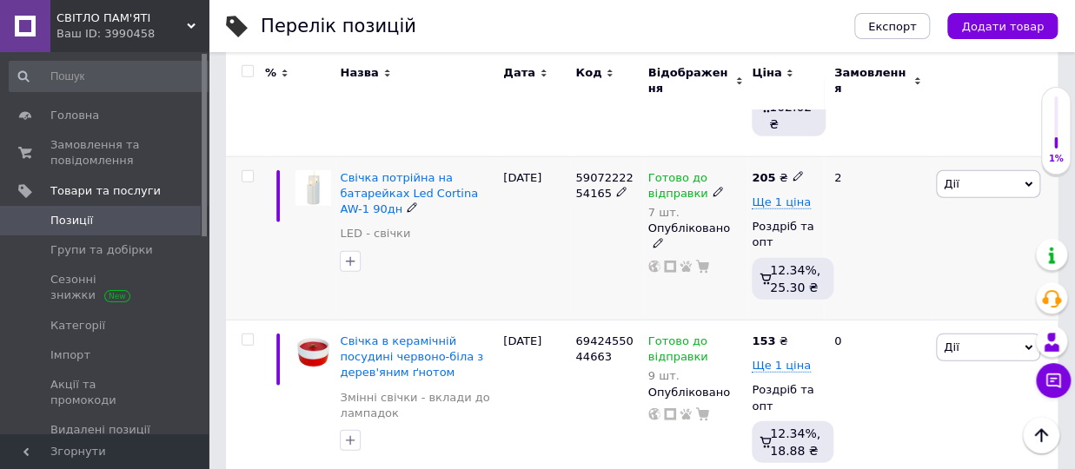
click at [606, 200] on div "5907222254165" at bounding box center [607, 237] width 72 height 163
click at [444, 177] on span "Свічка потрійна на батарейках Led Cortina AW-1 90дн" at bounding box center [409, 193] width 138 height 44
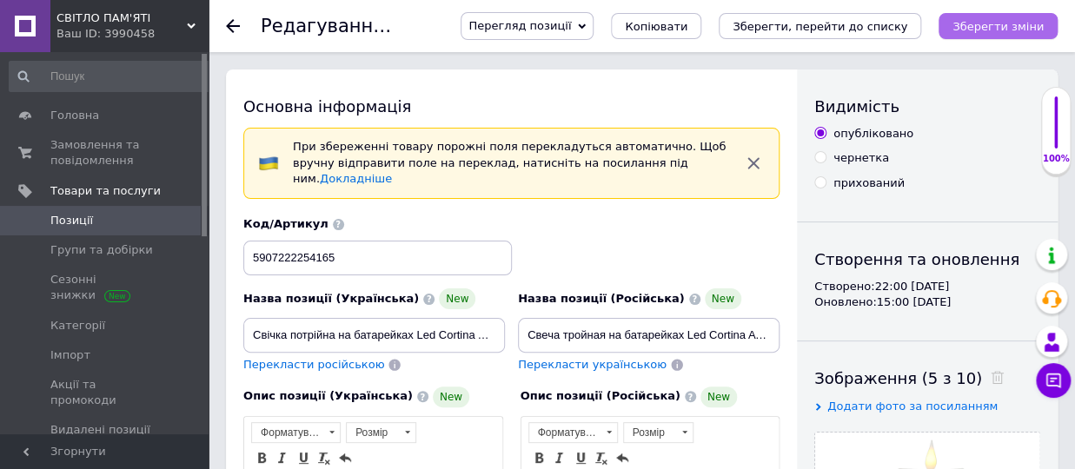
click at [999, 30] on icon "Зберегти зміни" at bounding box center [997, 26] width 91 height 13
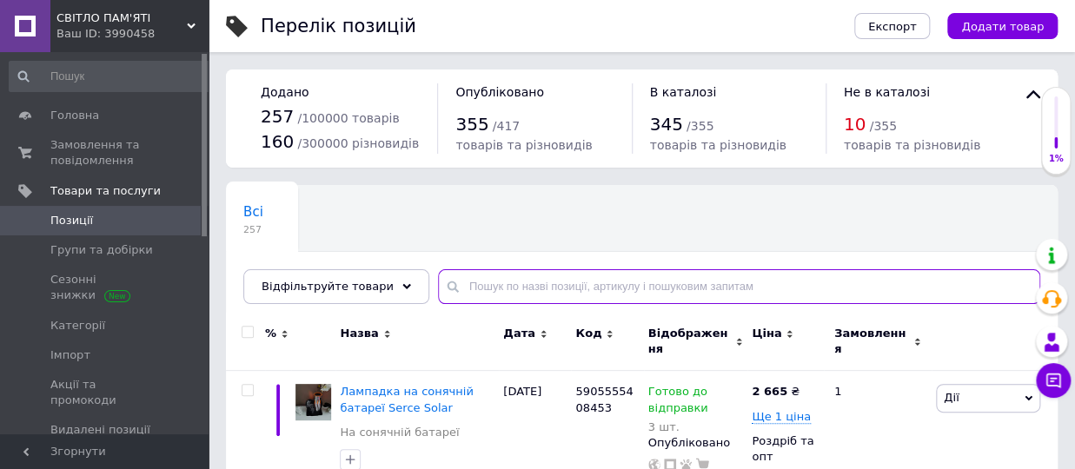
click at [454, 282] on input "text" at bounding box center [739, 286] width 602 height 35
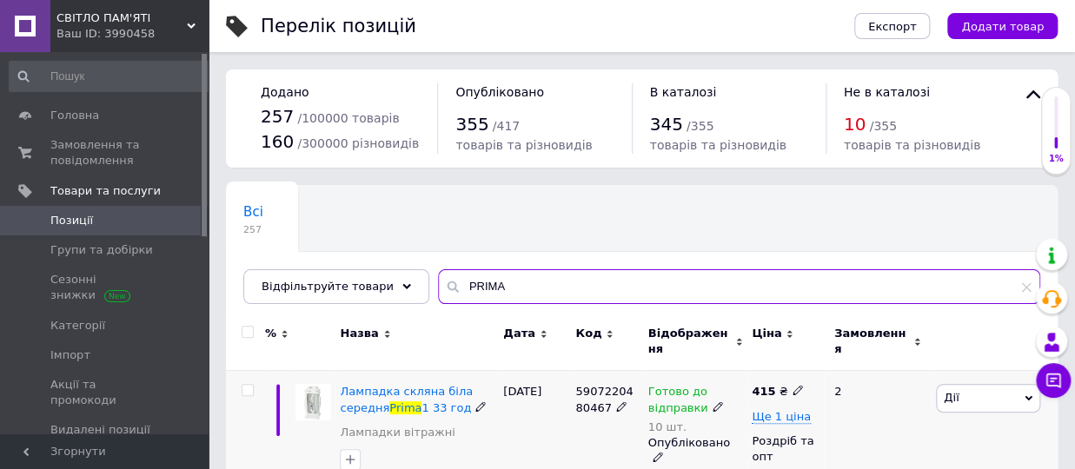
type input "PRIMA"
click at [713, 401] on icon at bounding box center [718, 406] width 10 height 10
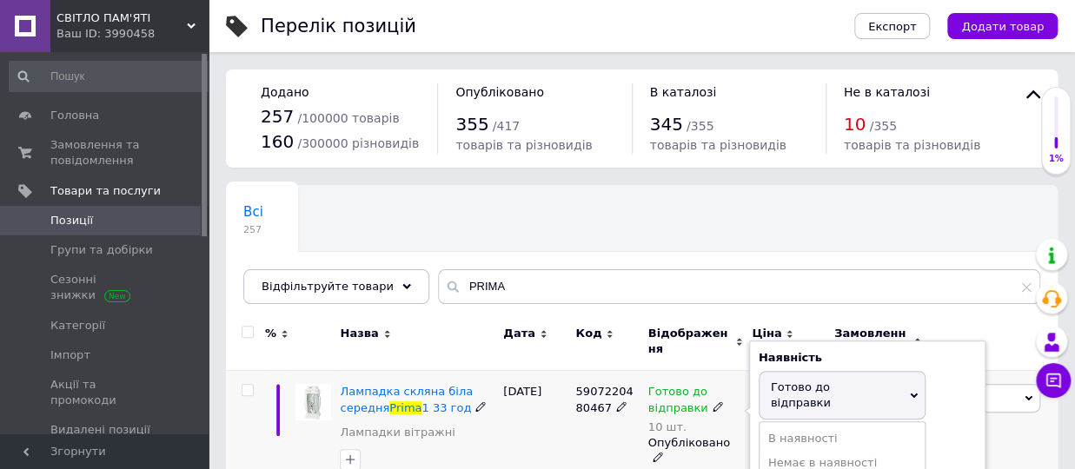
click at [959, 389] on div "Наявність Готово до відправки В наявності Немає в наявності Під замовлення Зали…" at bounding box center [867, 418] width 217 height 137
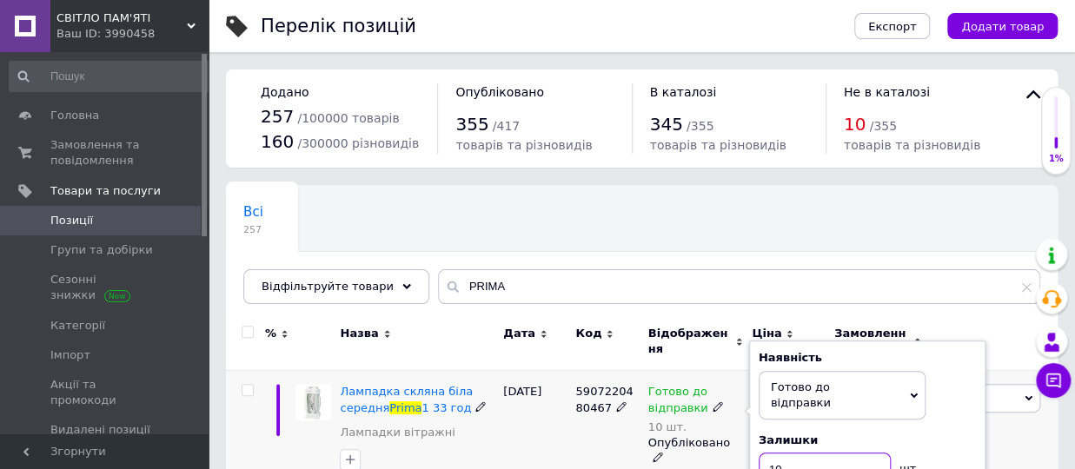
drag, startPoint x: 788, startPoint y: 441, endPoint x: 759, endPoint y: 446, distance: 30.0
click at [759, 453] on input "10" at bounding box center [825, 470] width 132 height 35
type input "16"
click at [1008, 423] on div "[PERSON_NAME] Підняти на початок групи Копіювати Знижка Подарунок Супутні Прихо…" at bounding box center [995, 452] width 126 height 163
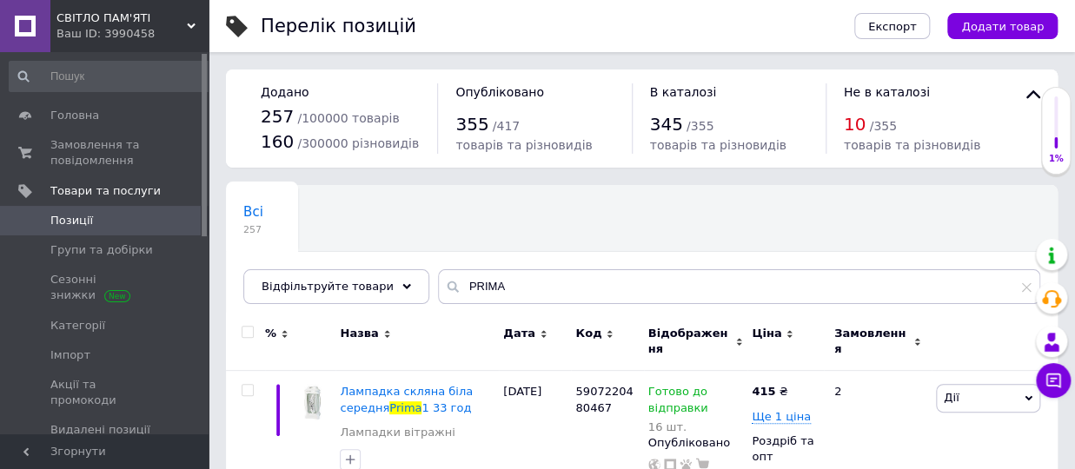
type input "PRO"
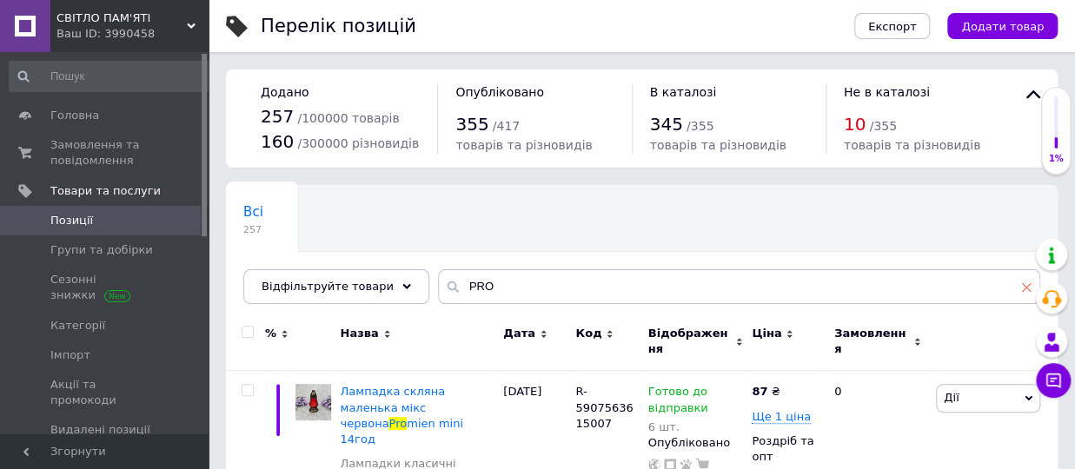
click at [1027, 285] on icon at bounding box center [1026, 287] width 10 height 10
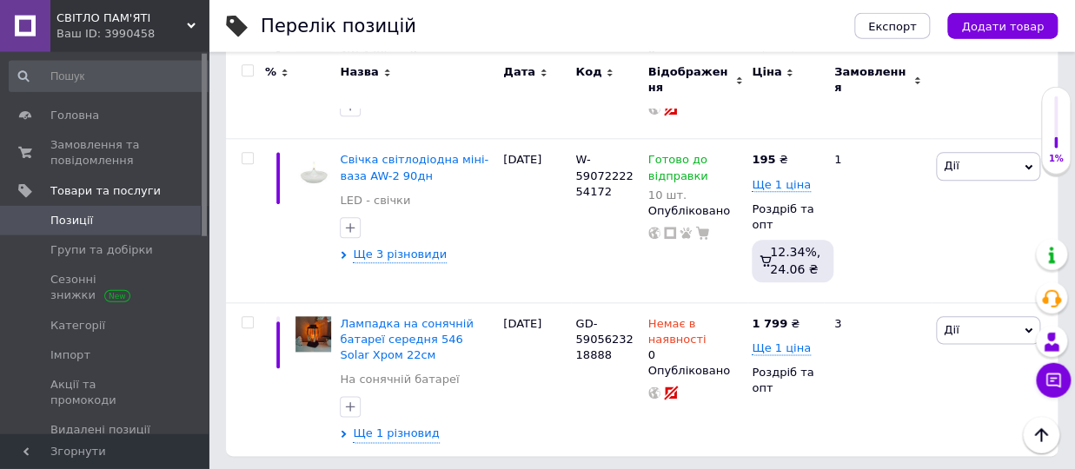
scroll to position [3234, 0]
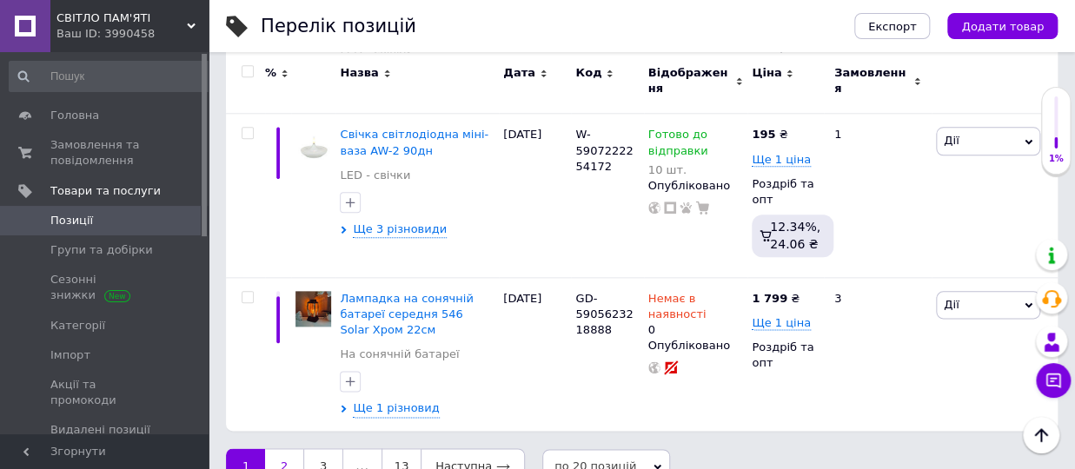
click at [282, 448] on link "2" at bounding box center [284, 466] width 38 height 36
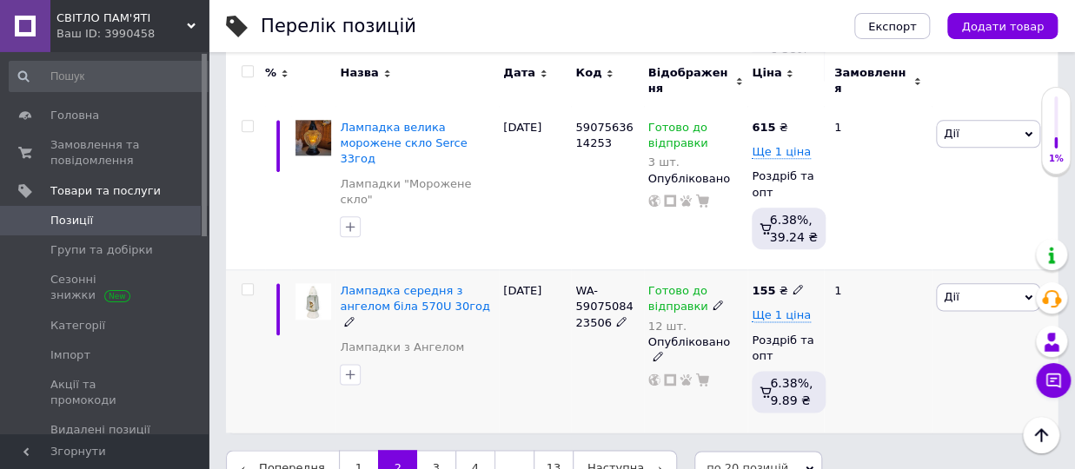
scroll to position [3259, 0]
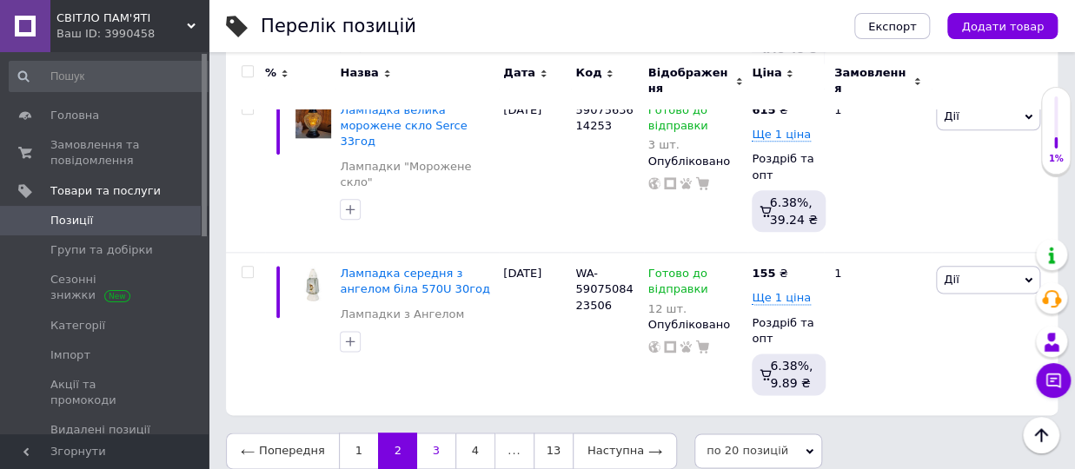
click at [425, 441] on link "3" at bounding box center [436, 451] width 38 height 36
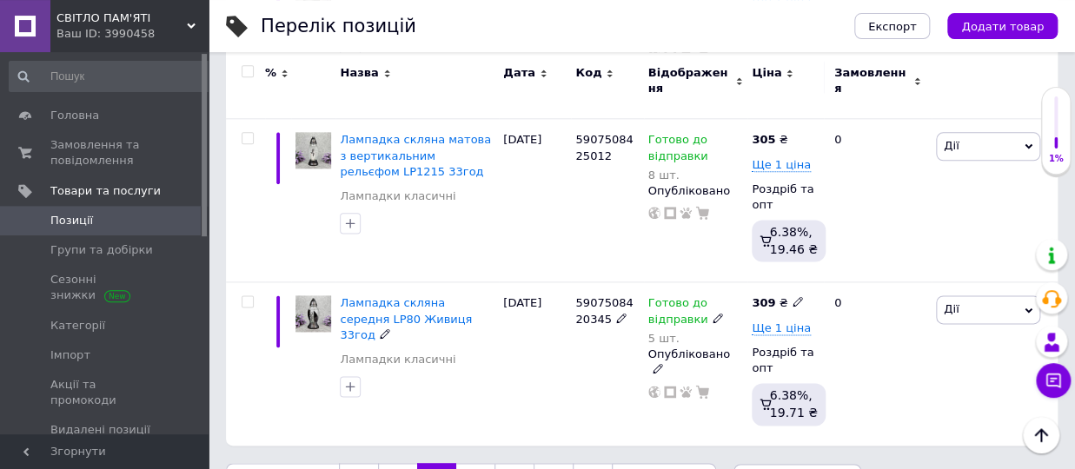
scroll to position [3359, 0]
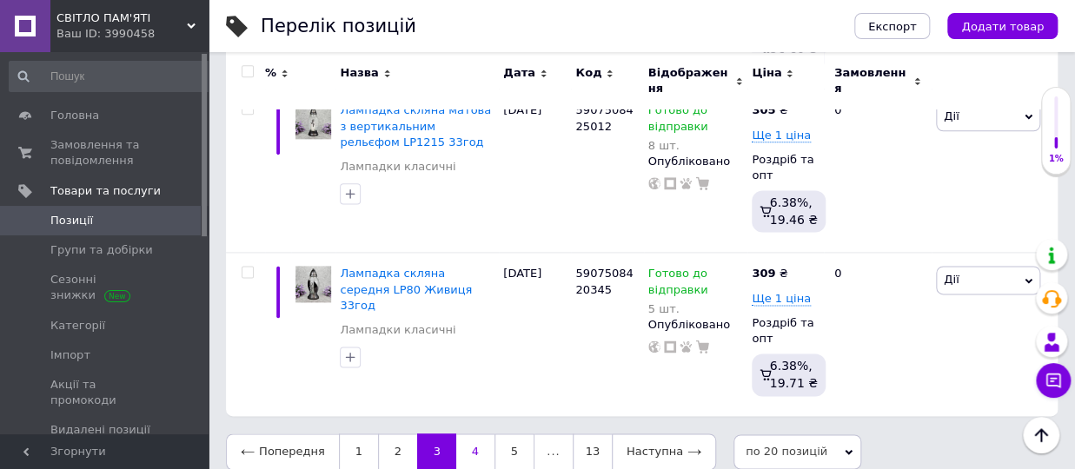
click at [461, 434] on link "4" at bounding box center [475, 452] width 38 height 36
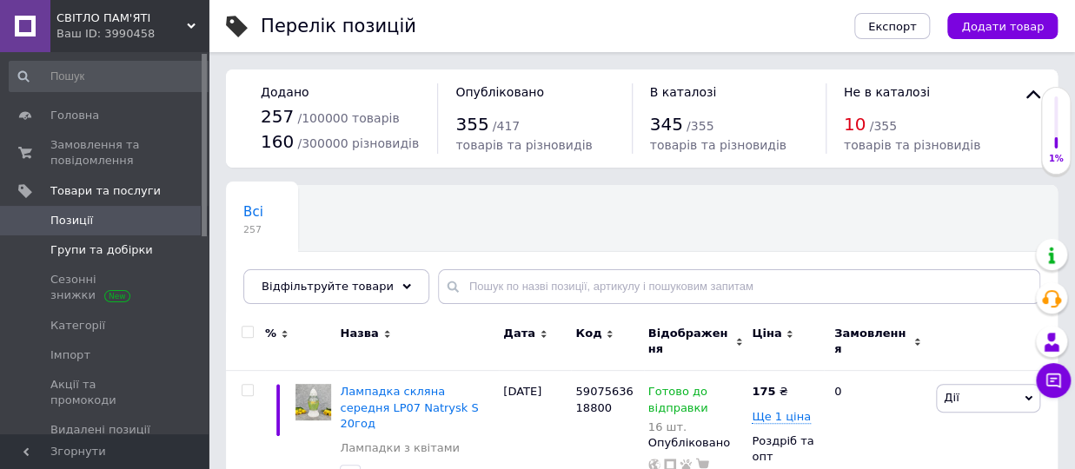
click at [129, 257] on span "Групи та добірки" at bounding box center [101, 250] width 103 height 16
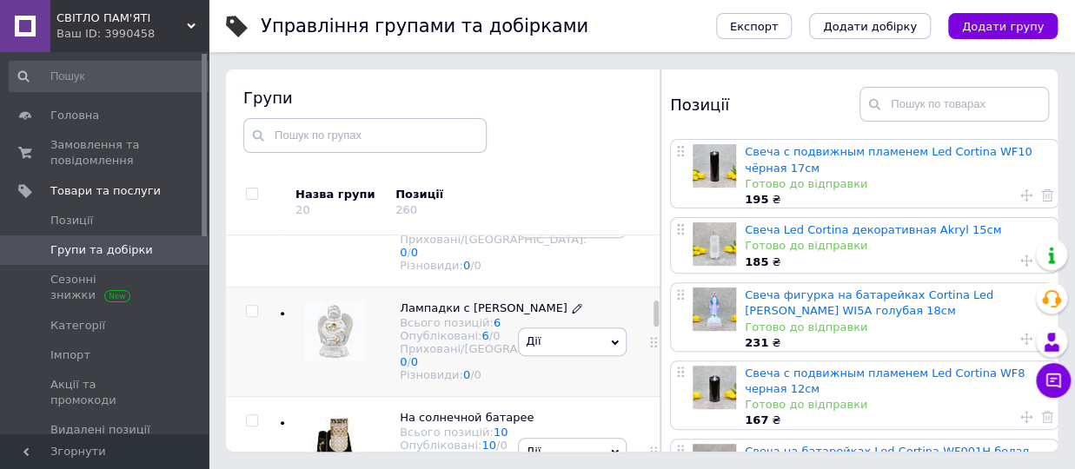
scroll to position [1034, 0]
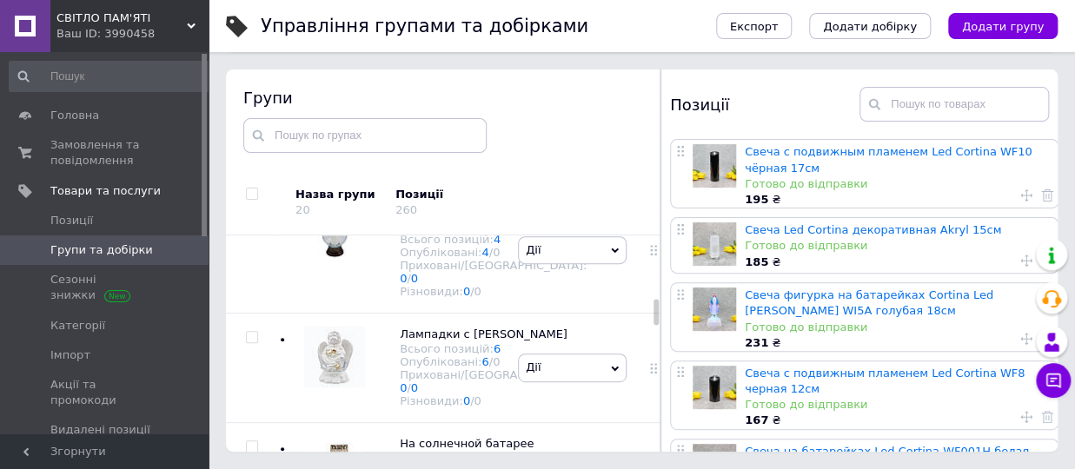
click at [514, 77] on div "[PERSON_NAME] групу Редагувати групу Додати підгрупу Додати товар Видалити групу" at bounding box center [572, 22] width 117 height 109
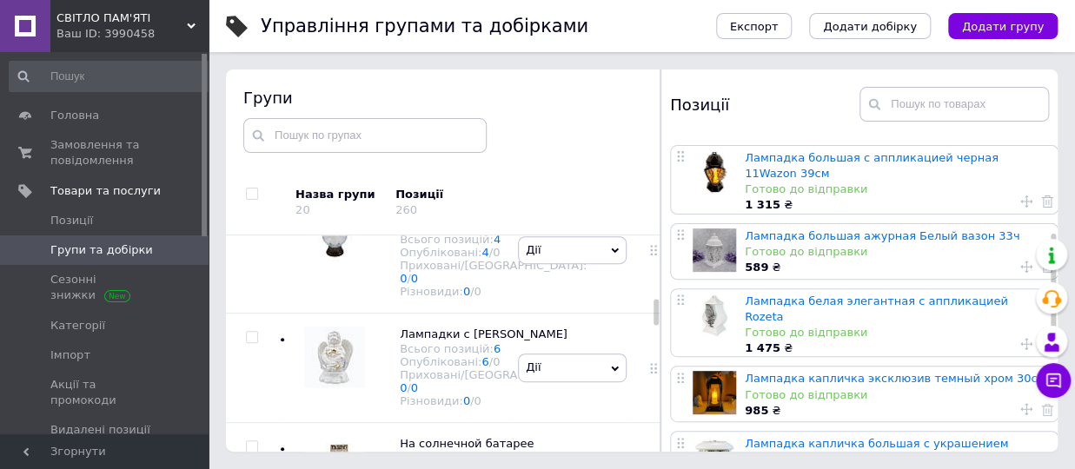
scroll to position [291, 0]
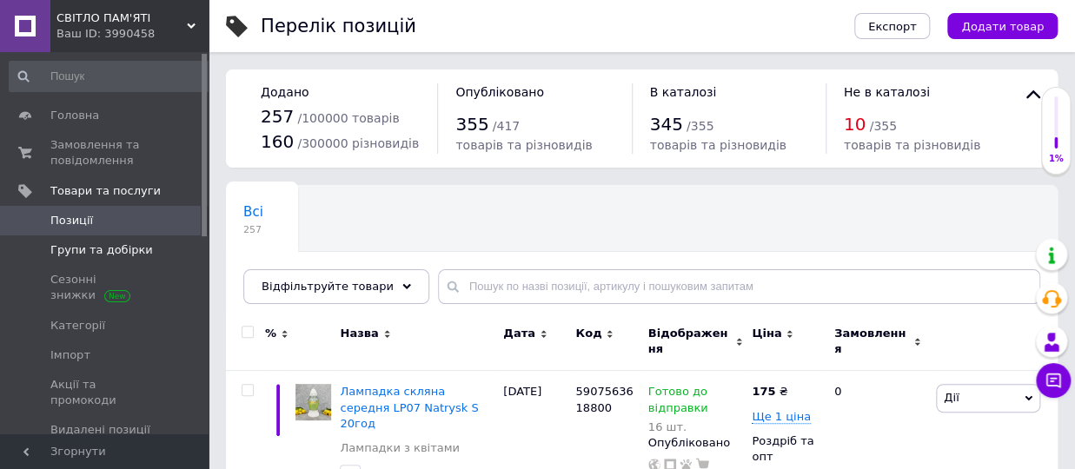
click at [123, 252] on span "Групи та добірки" at bounding box center [101, 250] width 103 height 16
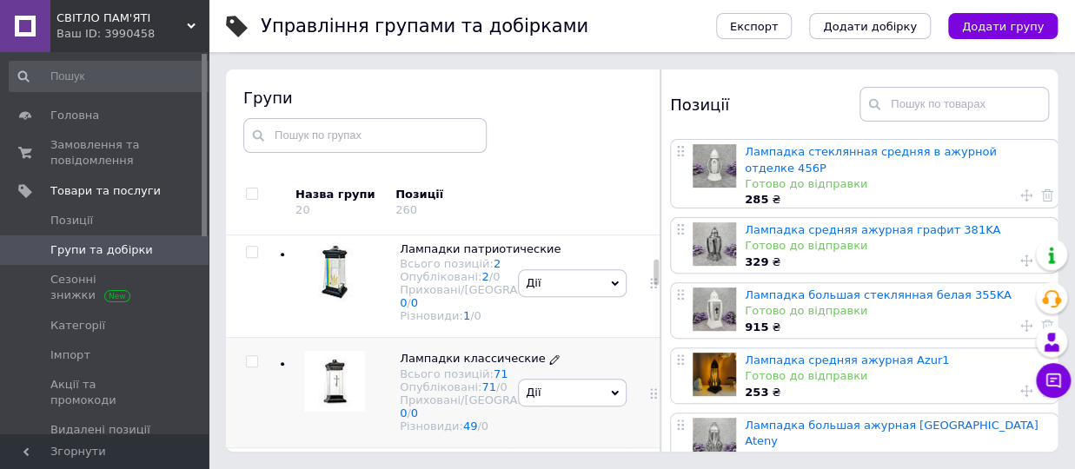
scroll to position [304, 0]
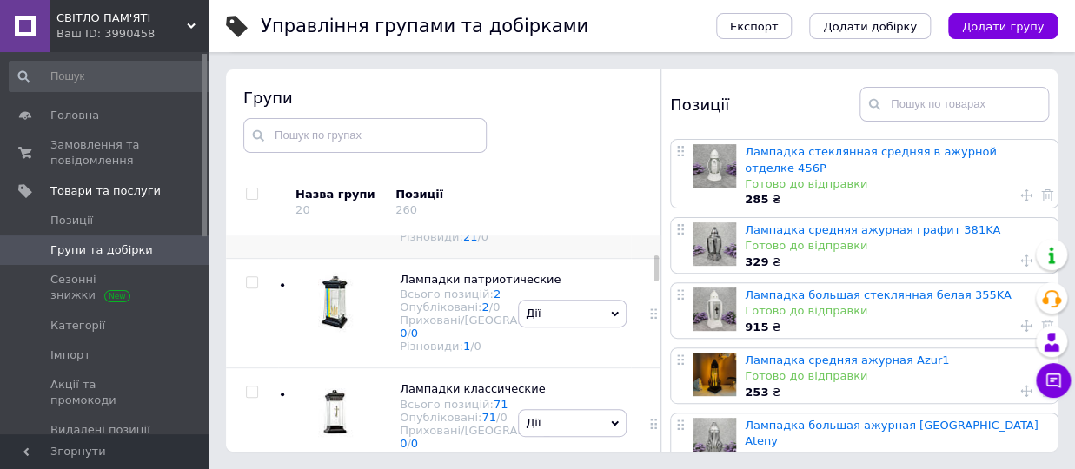
click at [470, 176] on span "Лампадки в форме сердца" at bounding box center [480, 169] width 160 height 13
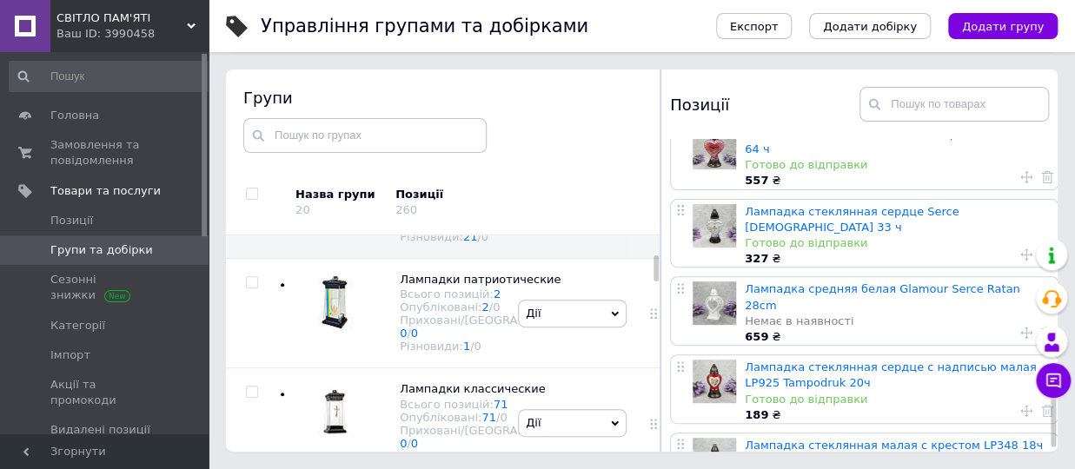
scroll to position [1184, 0]
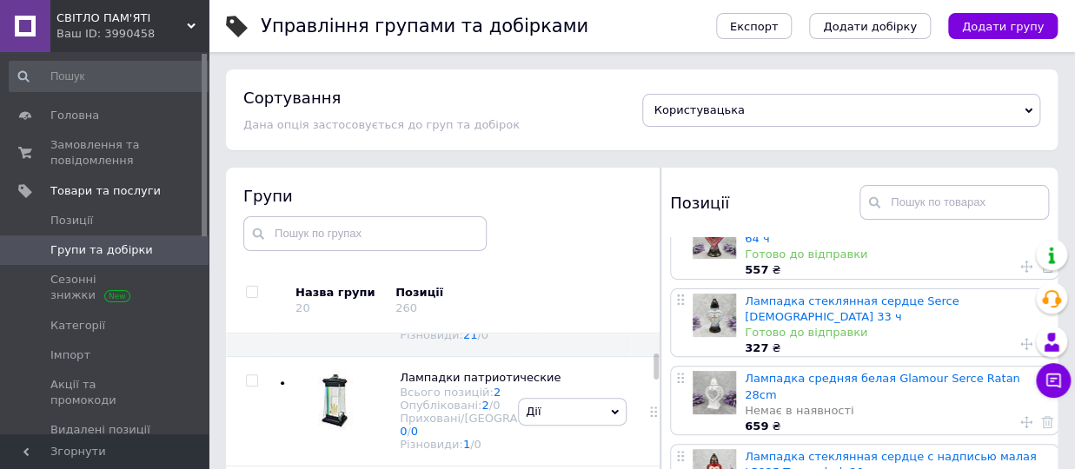
scroll to position [0, 0]
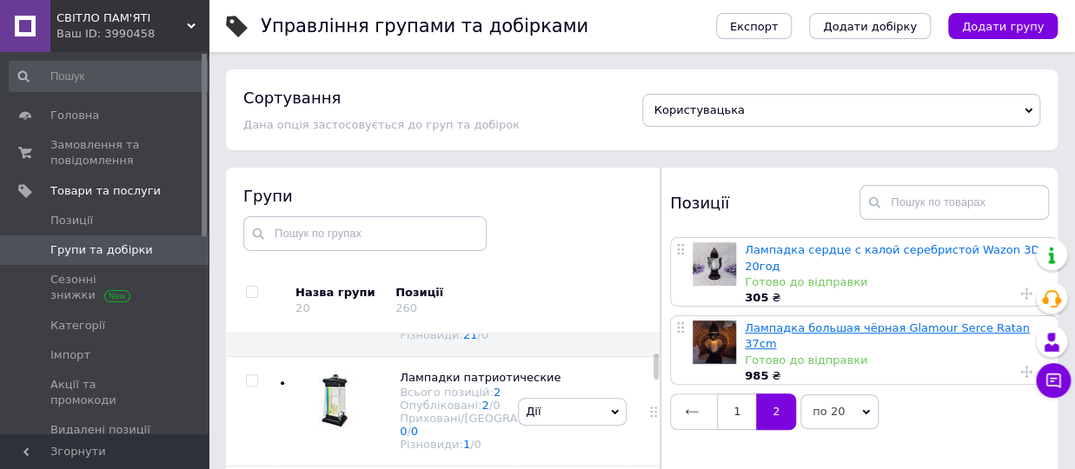
click at [804, 322] on link "Лампадка большая чёрная Glamour Serce Ratan 37cm" at bounding box center [887, 336] width 285 height 29
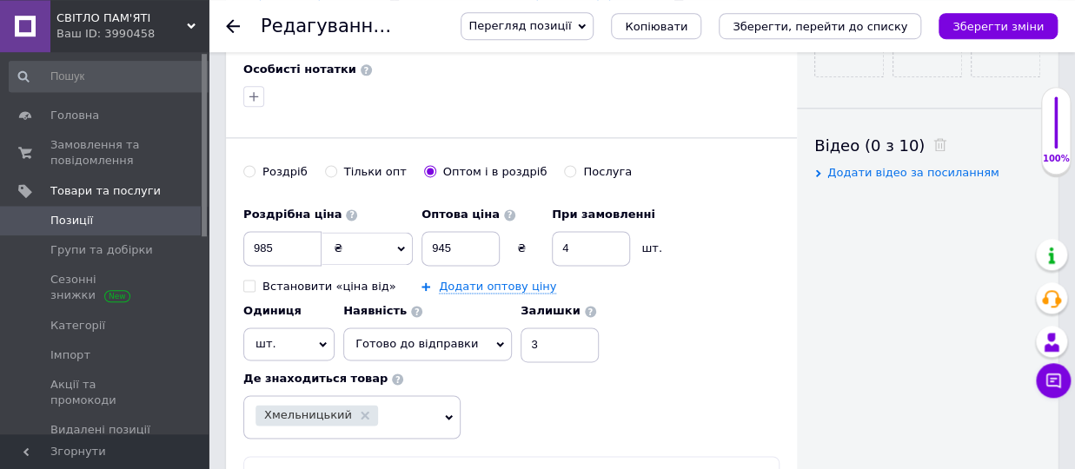
scroll to position [860, 0]
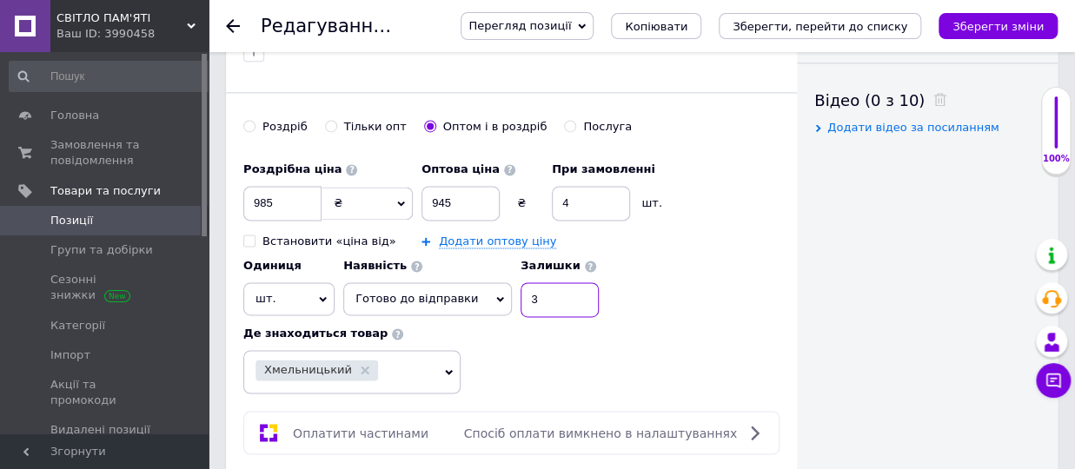
drag, startPoint x: 526, startPoint y: 274, endPoint x: 512, endPoint y: 285, distance: 17.9
click at [521, 285] on input "3" at bounding box center [560, 299] width 78 height 35
type input "4"
drag, startPoint x: 980, startPoint y: 32, endPoint x: 913, endPoint y: 10, distance: 70.6
click at [980, 31] on icon "Зберегти зміни" at bounding box center [997, 26] width 91 height 13
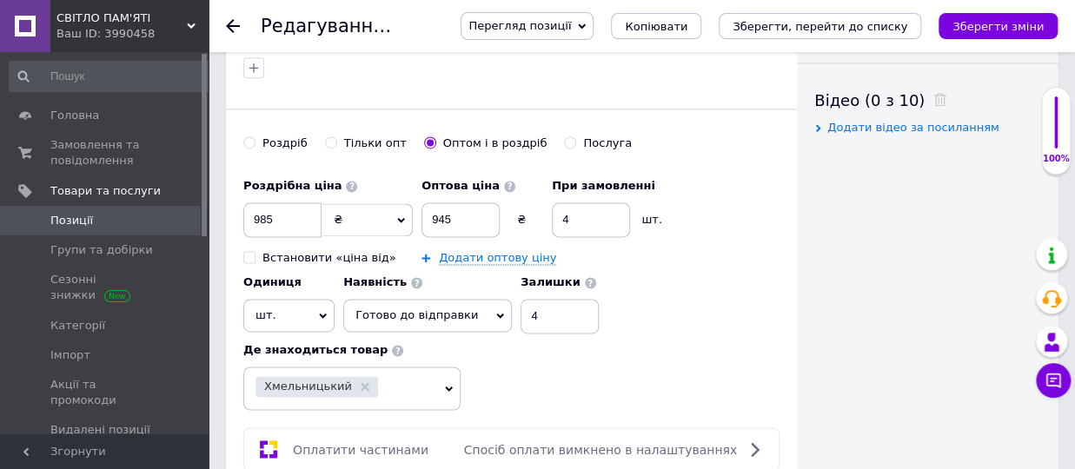
scroll to position [877, 0]
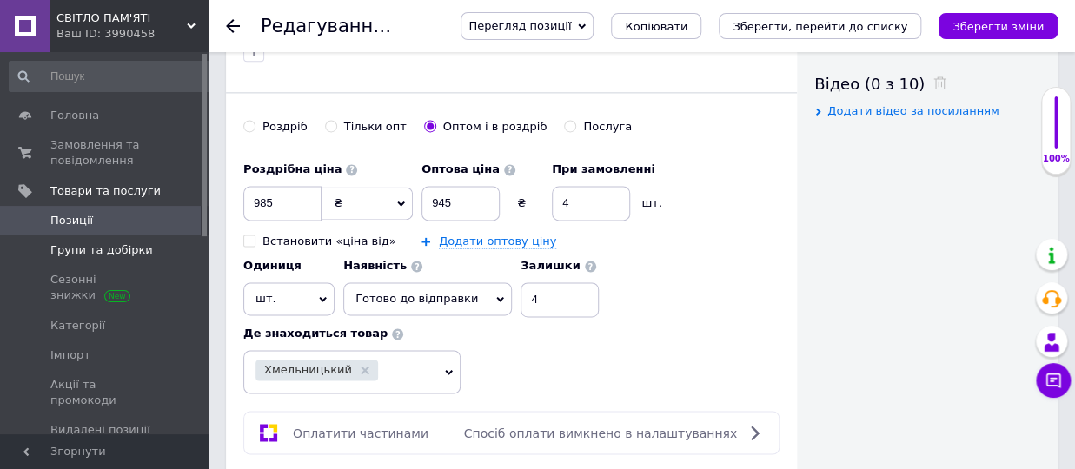
click at [121, 244] on span "Групи та добірки" at bounding box center [101, 250] width 103 height 16
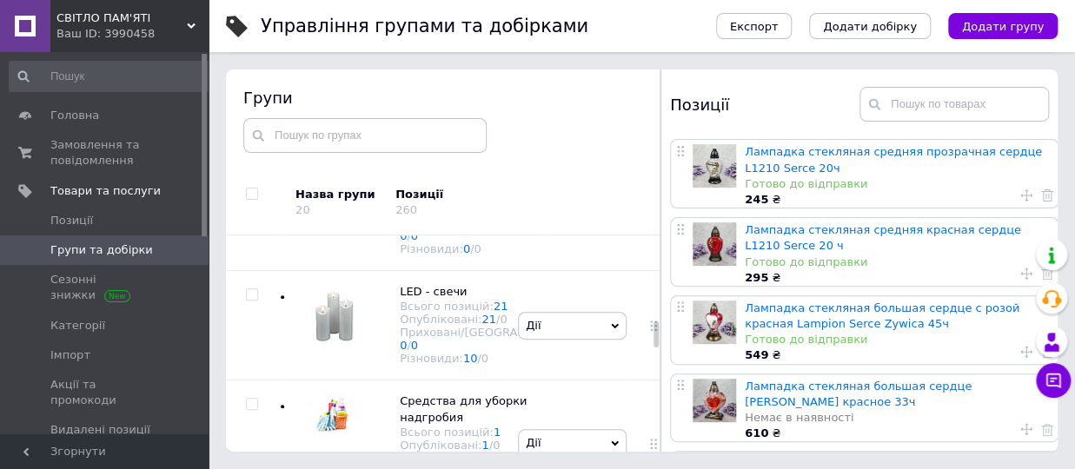
scroll to position [1405, 0]
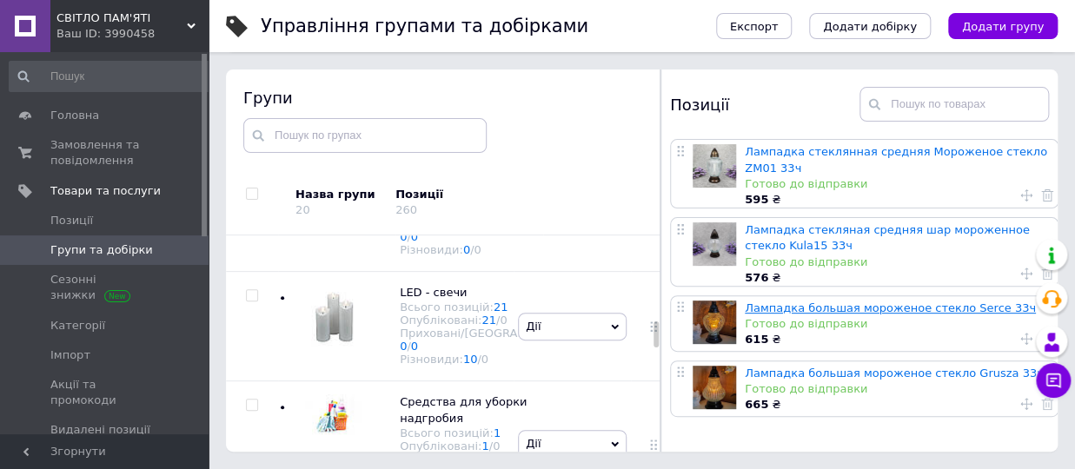
click at [844, 310] on link "Лампадка большая мороженое стекло Serce 33ч" at bounding box center [890, 308] width 291 height 13
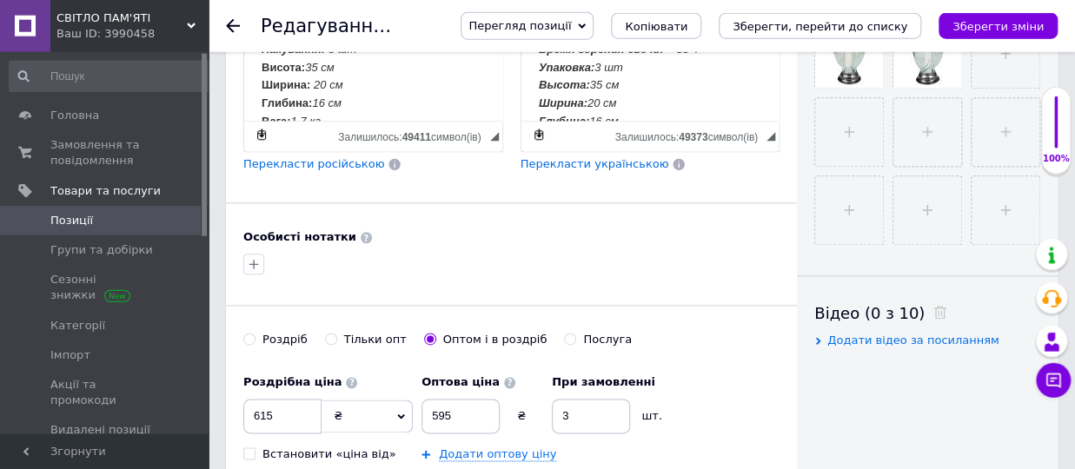
scroll to position [765, 0]
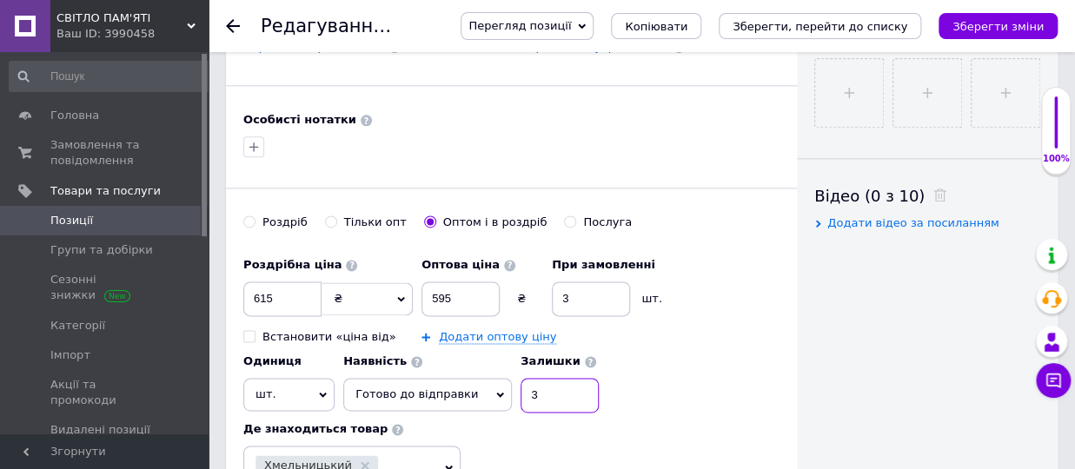
drag, startPoint x: 526, startPoint y: 375, endPoint x: 513, endPoint y: 380, distance: 14.0
click at [521, 380] on input "3" at bounding box center [560, 395] width 78 height 35
type input "4"
click at [997, 34] on button "Зберегти зміни" at bounding box center [997, 26] width 119 height 26
click at [228, 23] on icon at bounding box center [233, 26] width 14 height 14
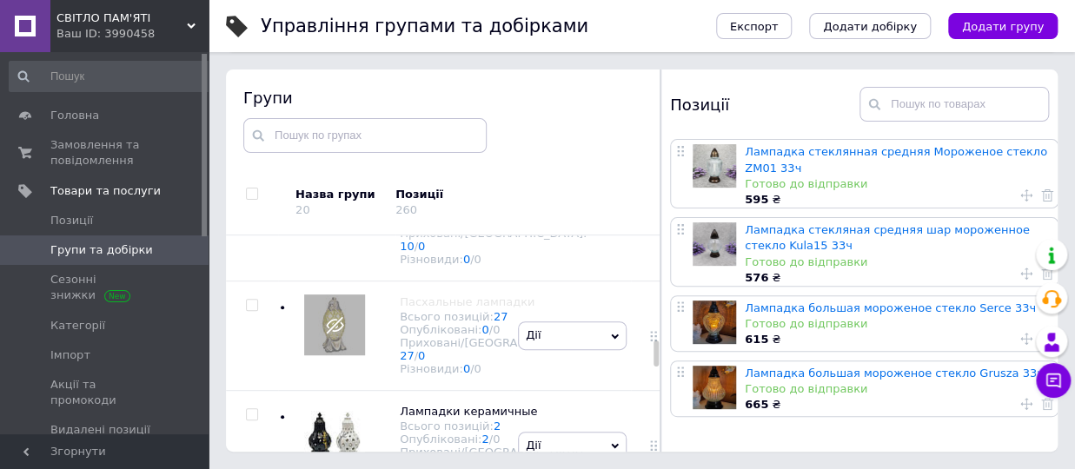
scroll to position [1873, 0]
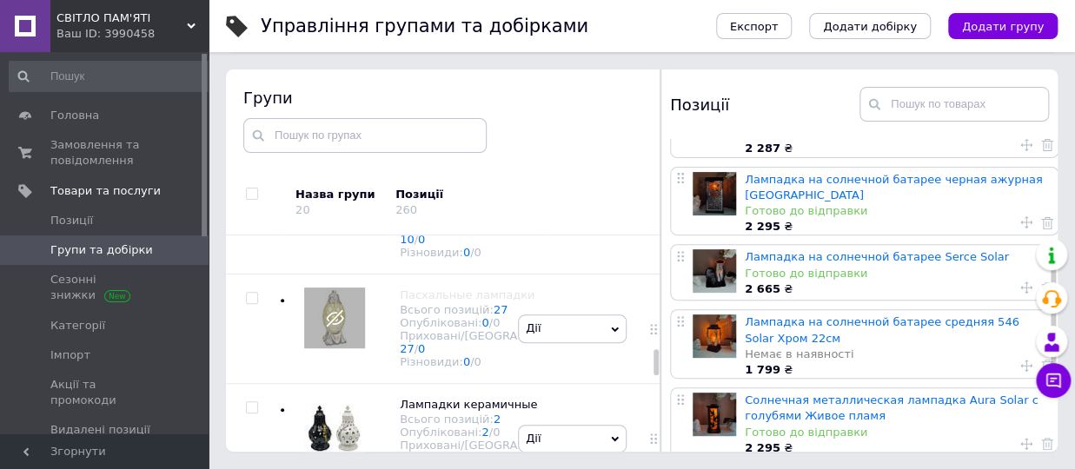
scroll to position [363, 0]
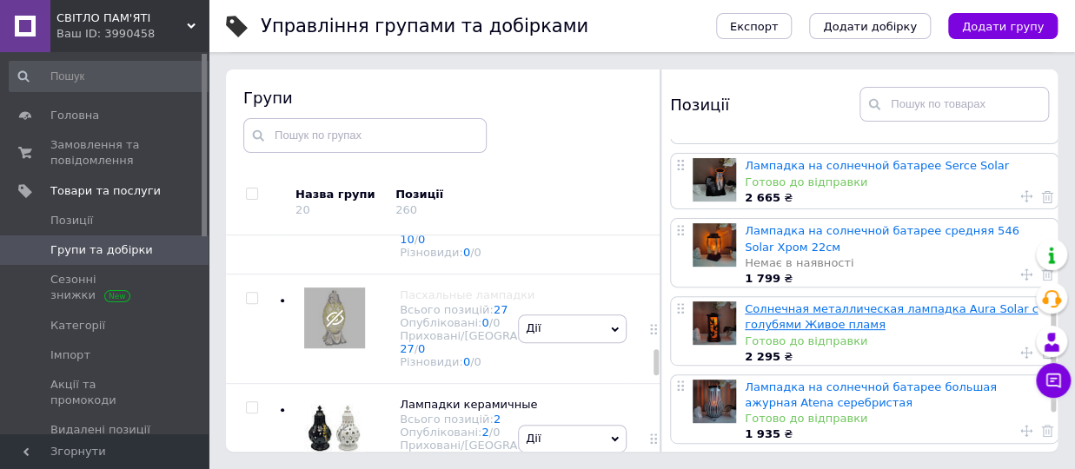
click at [805, 305] on link "Солнечная металлическая лампадка Aura Solar с голубями Живое пламя" at bounding box center [891, 316] width 293 height 29
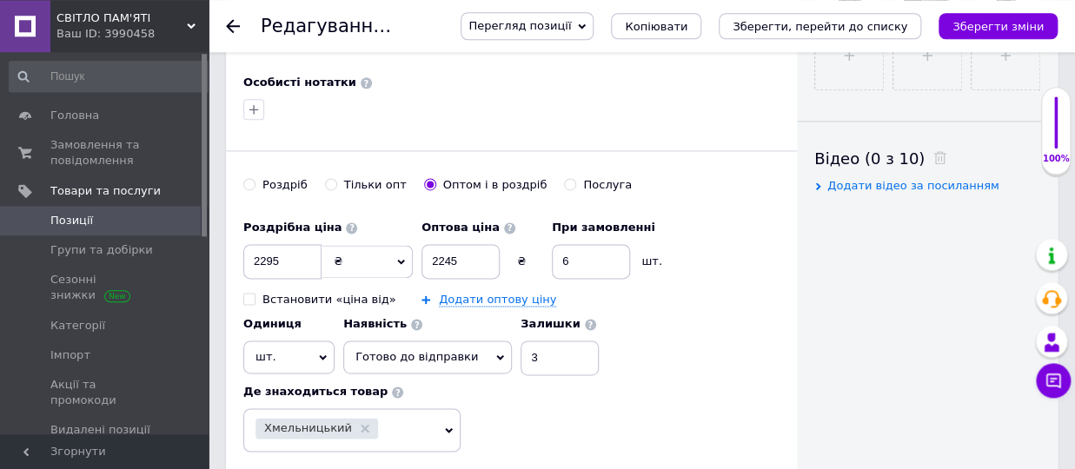
scroll to position [860, 0]
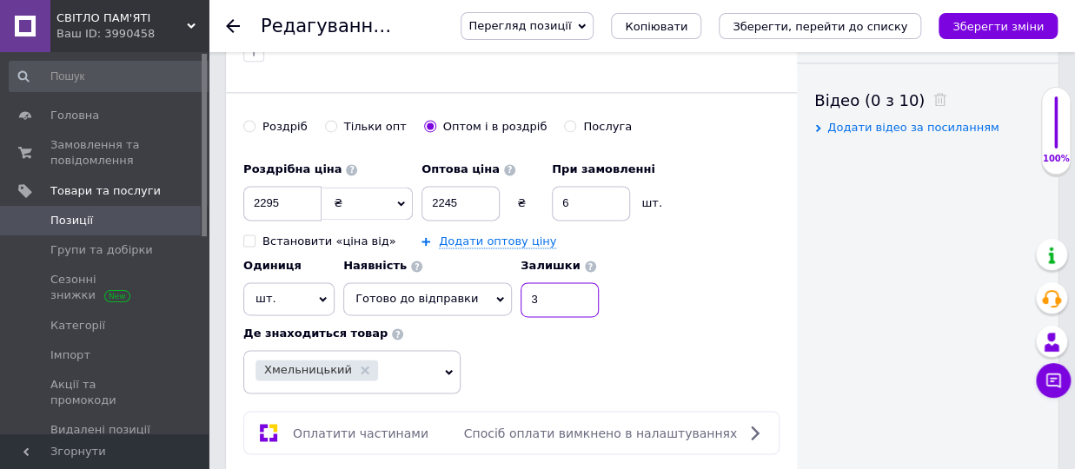
drag, startPoint x: 520, startPoint y: 276, endPoint x: 515, endPoint y: 289, distance: 13.7
click at [521, 282] on input "3" at bounding box center [560, 299] width 78 height 35
type input "4"
click at [734, 326] on div "Роздрібна ціна 2295 ₴ $ EUR CHF GBP ¥ PLN ₸ MDL HUF KGS CNY TRY KRW lei Встанов…" at bounding box center [511, 274] width 536 height 242
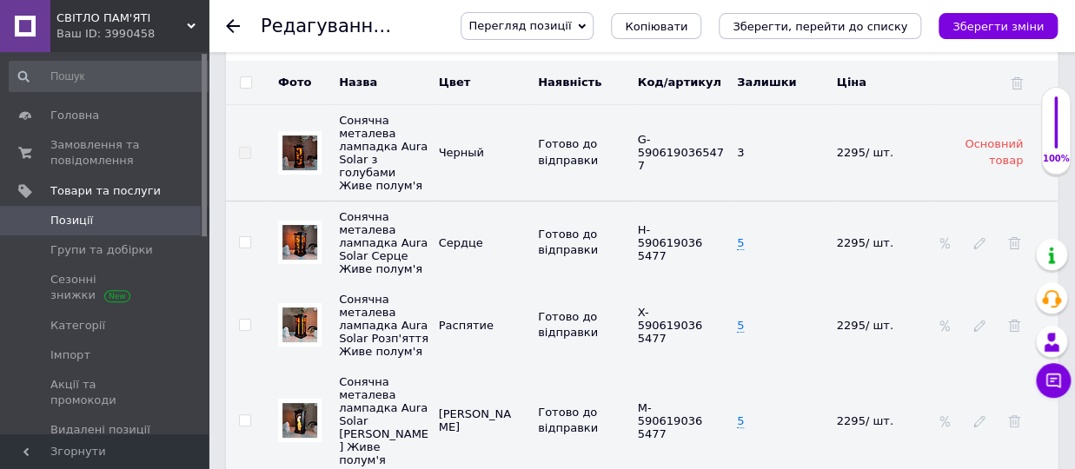
scroll to position [2597, 0]
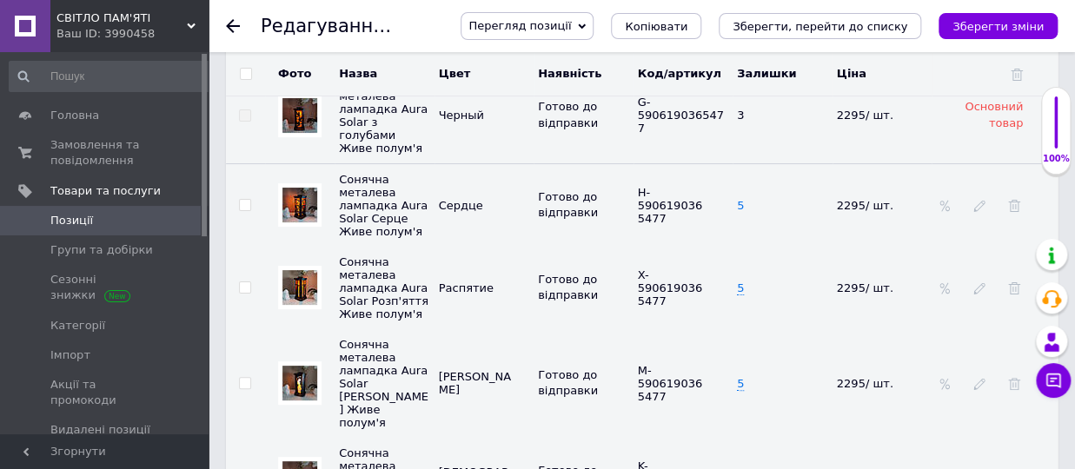
click at [739, 199] on span "5" at bounding box center [740, 206] width 7 height 14
type input "6"
click at [737, 287] on span "5" at bounding box center [740, 289] width 7 height 14
click at [739, 288] on span "5" at bounding box center [740, 289] width 7 height 14
click at [735, 288] on input "5" at bounding box center [776, 288] width 89 height 26
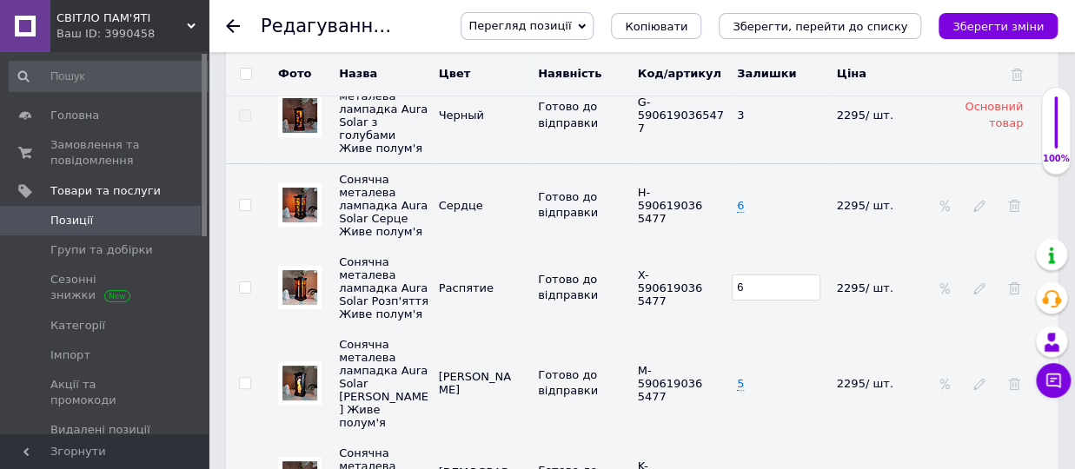
type input "6"
click at [781, 321] on td "6" at bounding box center [783, 288] width 100 height 83
click at [736, 383] on td "5" at bounding box center [783, 383] width 100 height 109
drag, startPoint x: 754, startPoint y: 374, endPoint x: 715, endPoint y: 377, distance: 39.3
click at [732, 377] on input "5" at bounding box center [776, 383] width 89 height 26
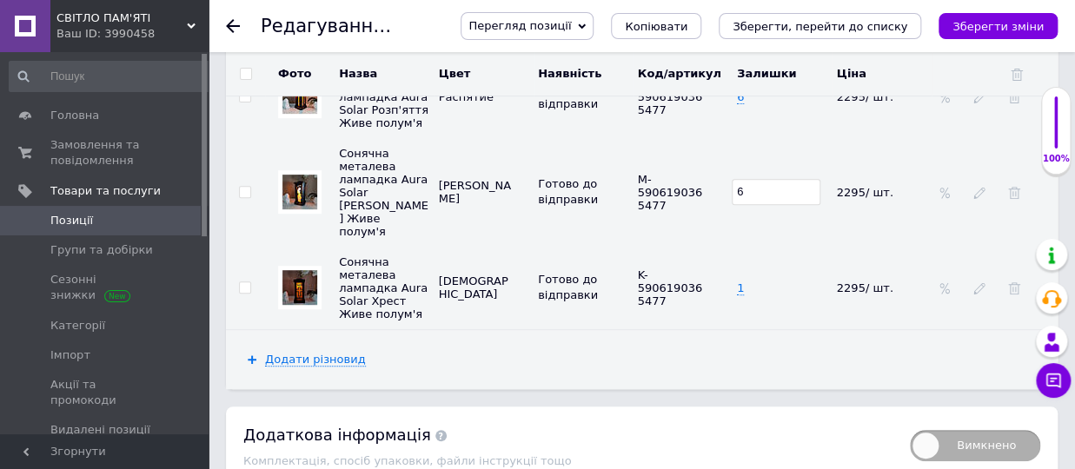
scroll to position [2876, 0]
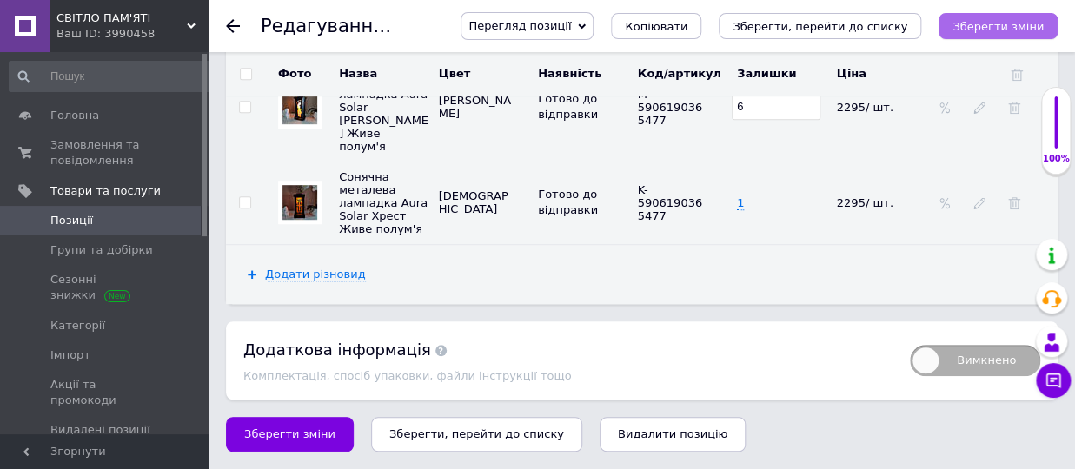
type input "6"
click at [991, 33] on icon "Зберегти зміни" at bounding box center [997, 26] width 91 height 13
click at [999, 21] on icon "Зберегти зміни" at bounding box center [997, 26] width 91 height 13
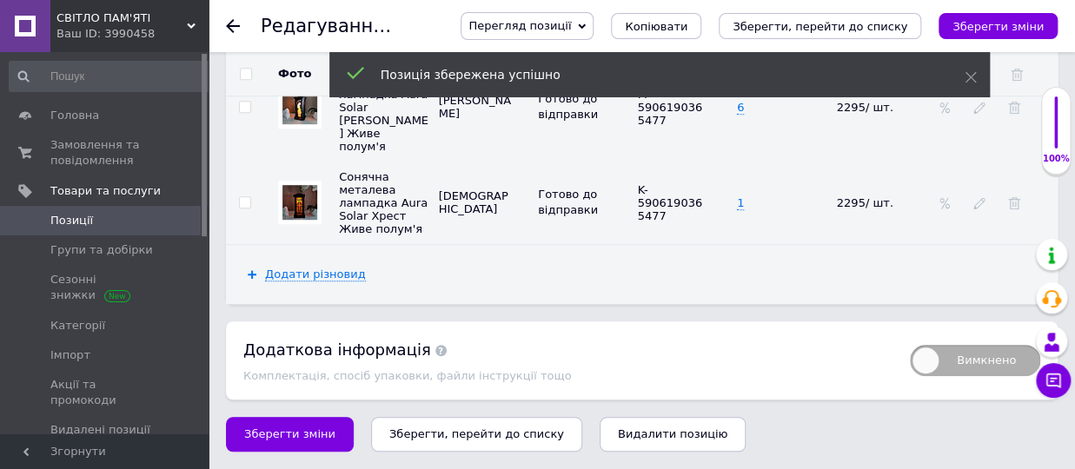
click at [226, 20] on div "Редагування позиції: Сонячна металева лампадка Aura Solar з голубами Живе полум…" at bounding box center [642, 26] width 866 height 52
click at [235, 24] on icon at bounding box center [233, 26] width 14 height 14
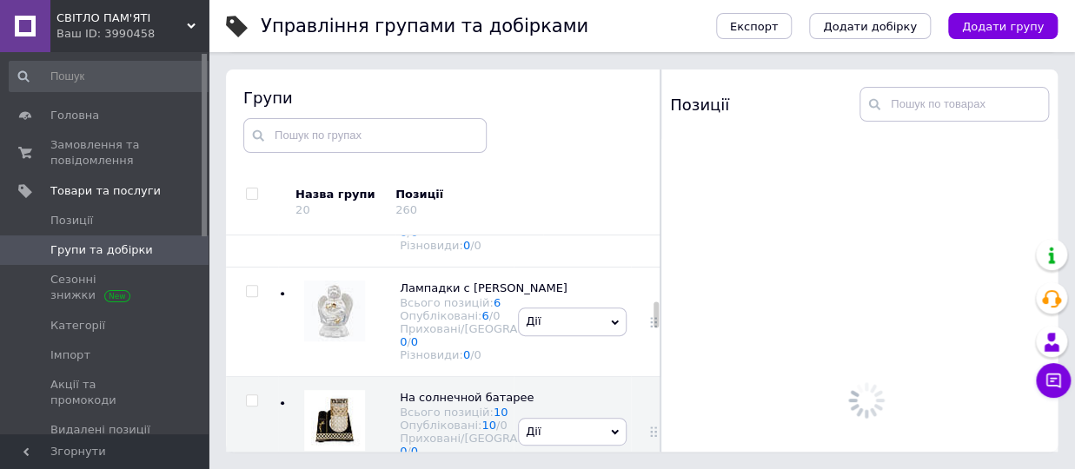
scroll to position [1081, 0]
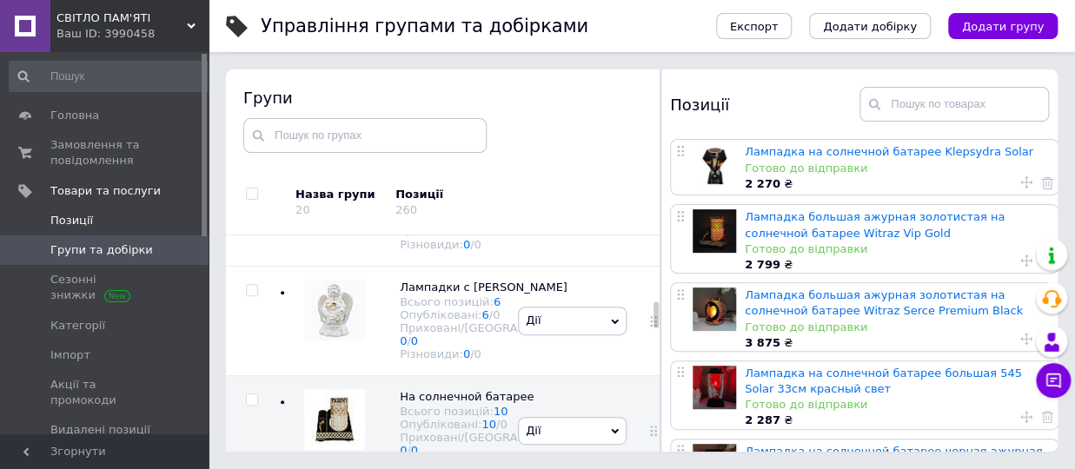
click at [111, 220] on span "Позиції" at bounding box center [105, 221] width 110 height 16
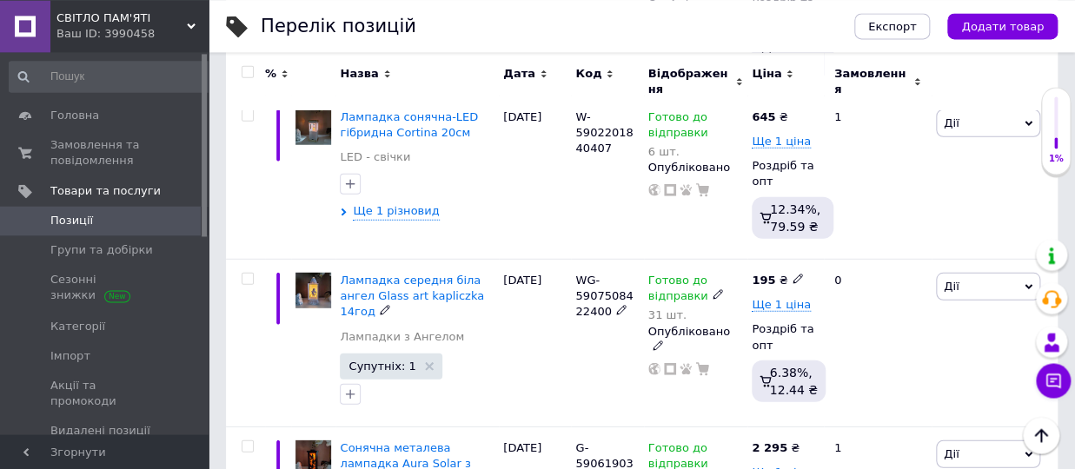
scroll to position [1816, 0]
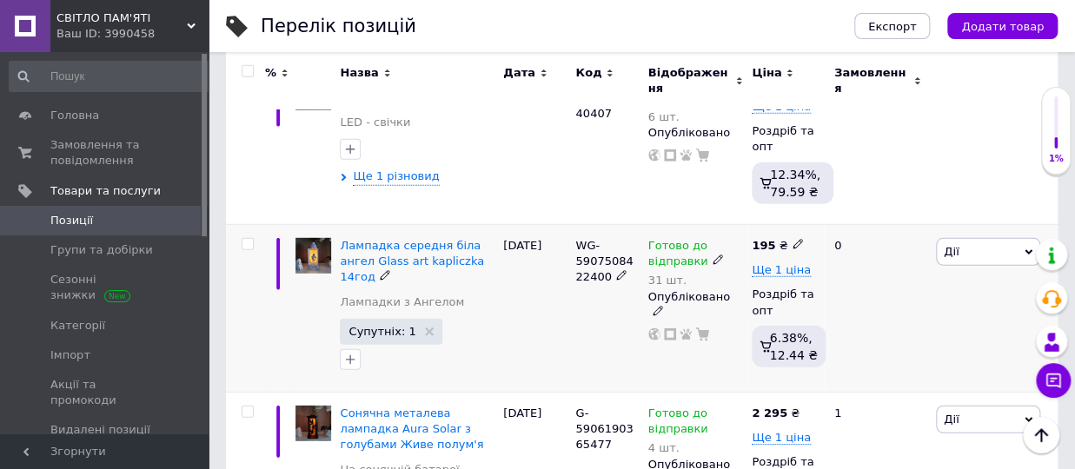
click at [716, 257] on div "Готово до відправки 31 шт." at bounding box center [696, 262] width 96 height 49
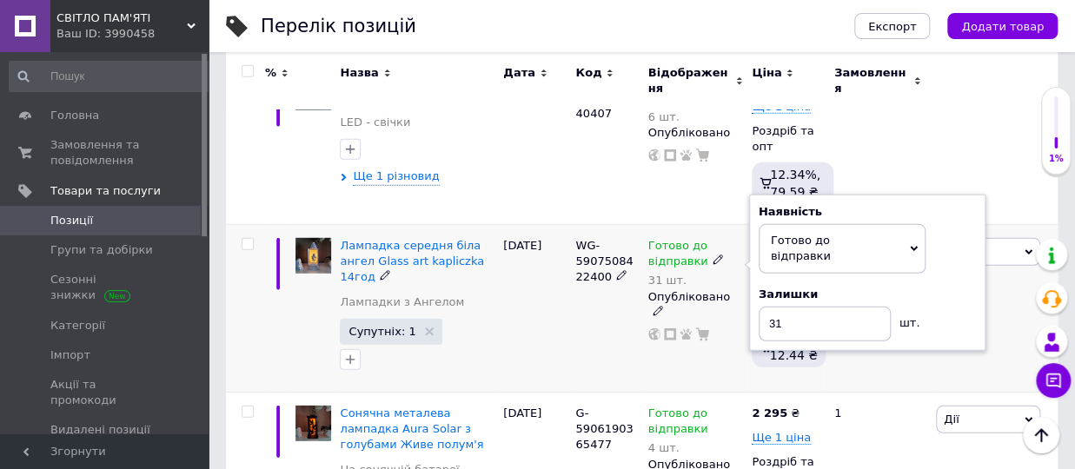
click at [950, 255] on div "Наявність Готово до відправки В наявності Немає в наявності Під замовлення Зали…" at bounding box center [867, 272] width 217 height 137
drag, startPoint x: 783, startPoint y: 292, endPoint x: 770, endPoint y: 293, distance: 13.1
click at [770, 307] on input "31" at bounding box center [825, 324] width 132 height 35
type input "32"
click at [853, 334] on div "0" at bounding box center [878, 309] width 108 height 168
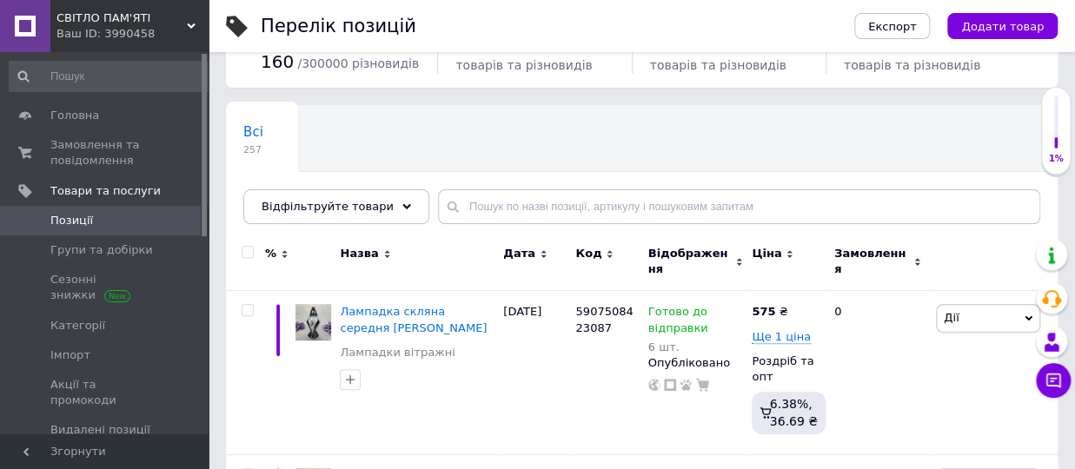
scroll to position [0, 0]
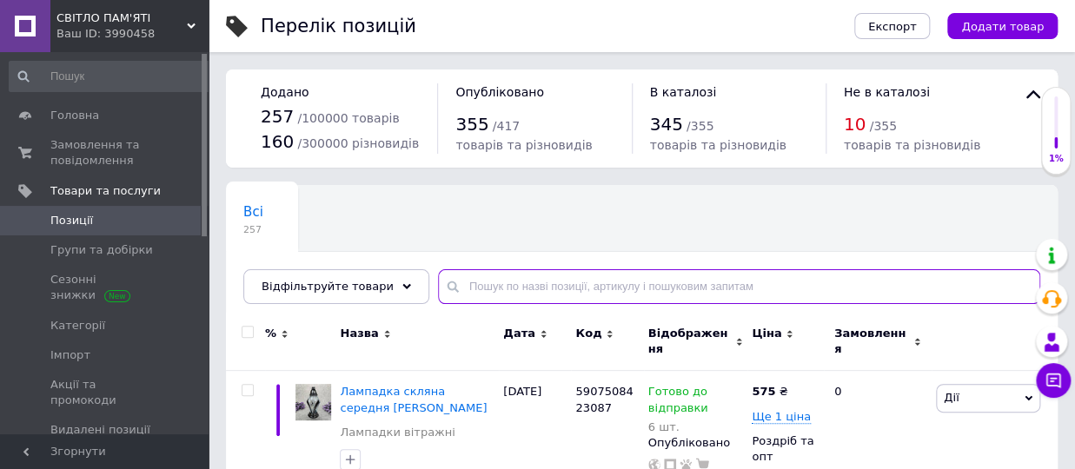
click at [452, 282] on input "text" at bounding box center [739, 286] width 602 height 35
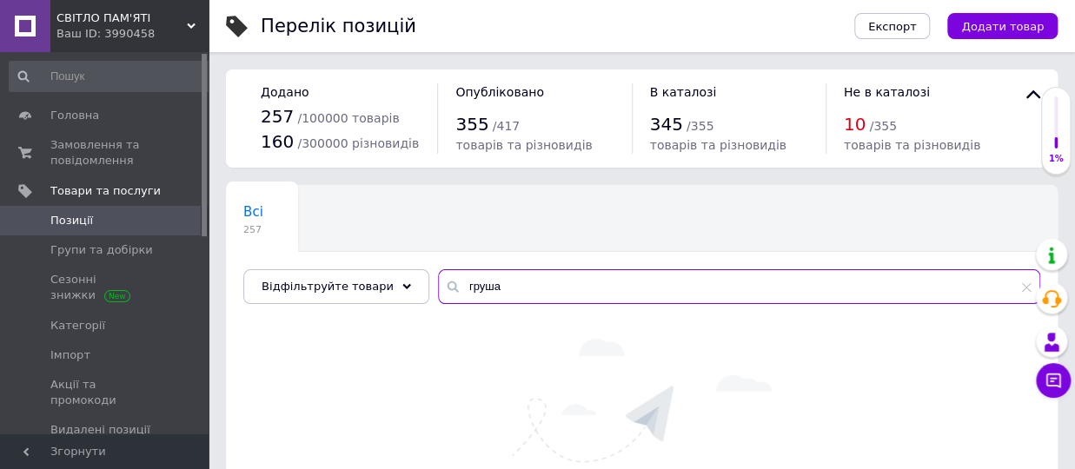
drag, startPoint x: 502, startPoint y: 283, endPoint x: 436, endPoint y: 283, distance: 66.0
click at [438, 283] on input "груша" at bounding box center [739, 286] width 602 height 35
click at [445, 286] on input "орож" at bounding box center [739, 286] width 602 height 35
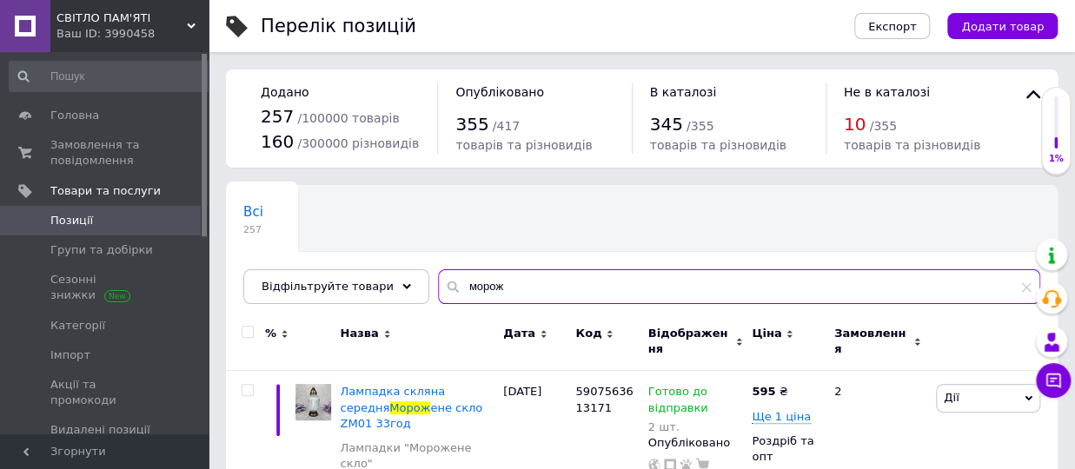
scroll to position [191, 0]
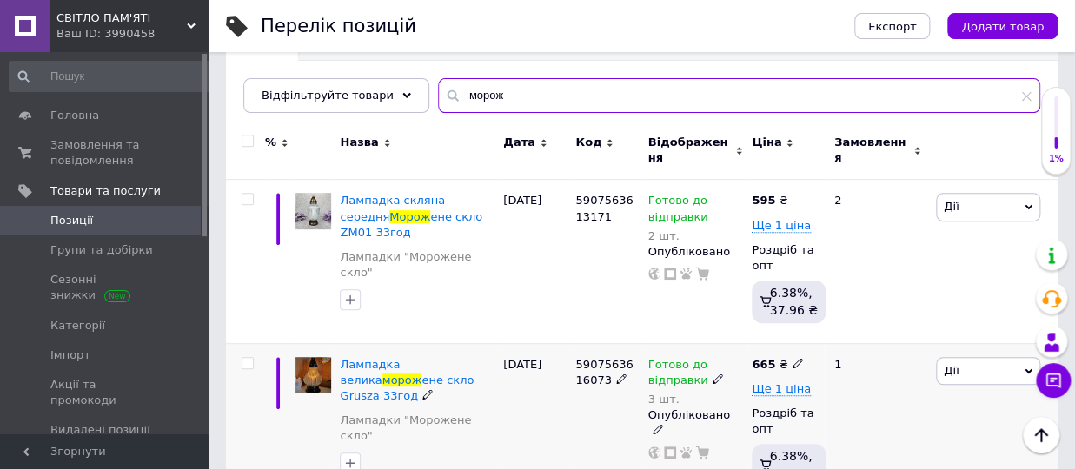
type input "морож"
click at [713, 374] on use at bounding box center [718, 379] width 10 height 10
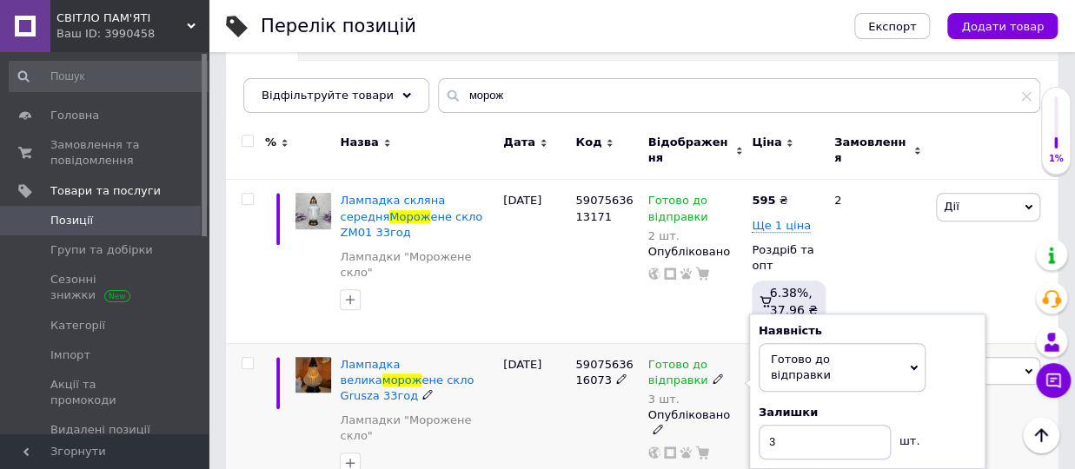
click at [948, 360] on div "Наявність [PERSON_NAME] до відправки В наявності Немає в наявності Під замовлен…" at bounding box center [867, 391] width 217 height 137
drag, startPoint x: 784, startPoint y: 414, endPoint x: 753, endPoint y: 418, distance: 30.7
click at [759, 425] on input "3" at bounding box center [825, 442] width 132 height 35
type input "1"
click at [583, 418] on div "5907563616073" at bounding box center [607, 424] width 72 height 163
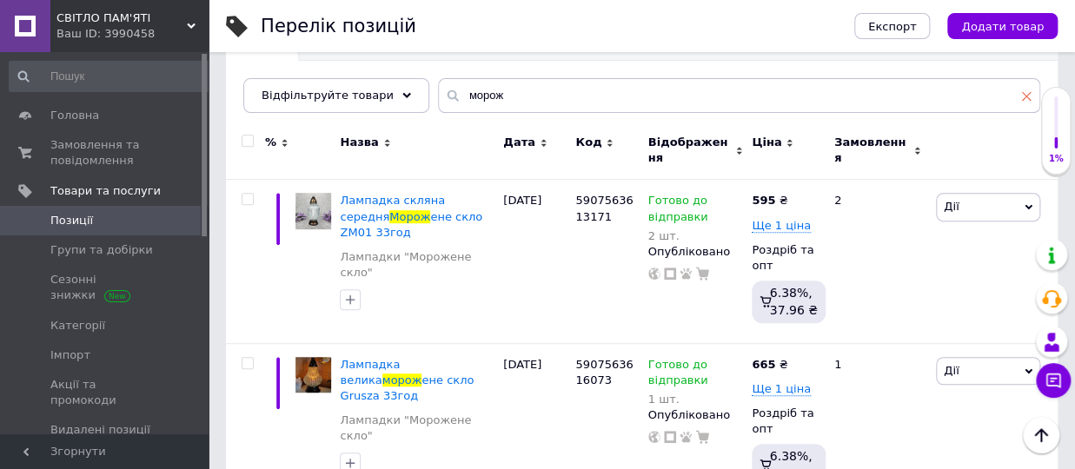
click at [1028, 98] on icon at bounding box center [1026, 95] width 10 height 10
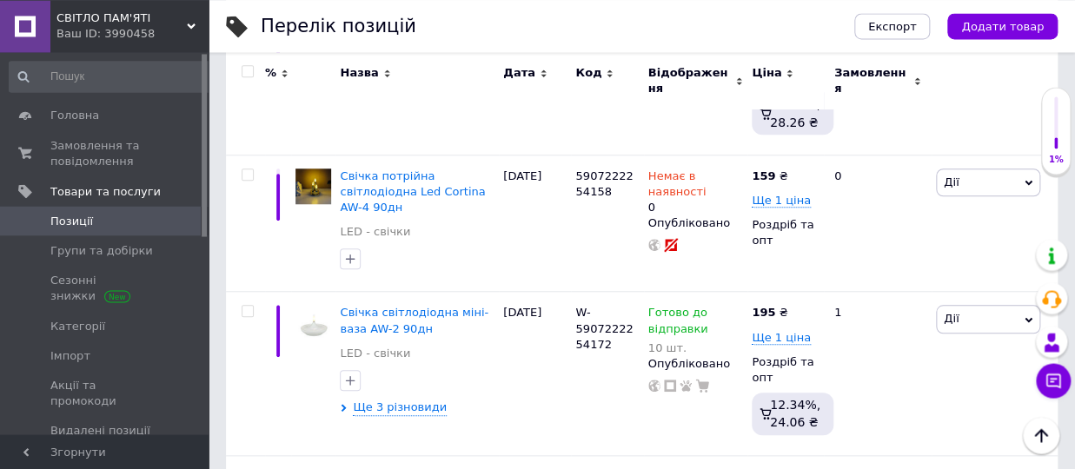
scroll to position [3234, 0]
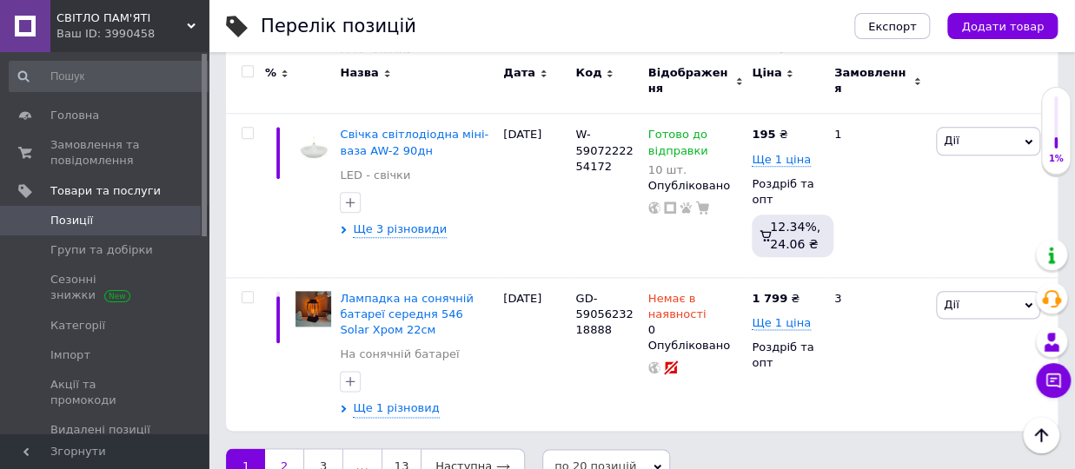
click at [288, 448] on link "2" at bounding box center [284, 466] width 38 height 36
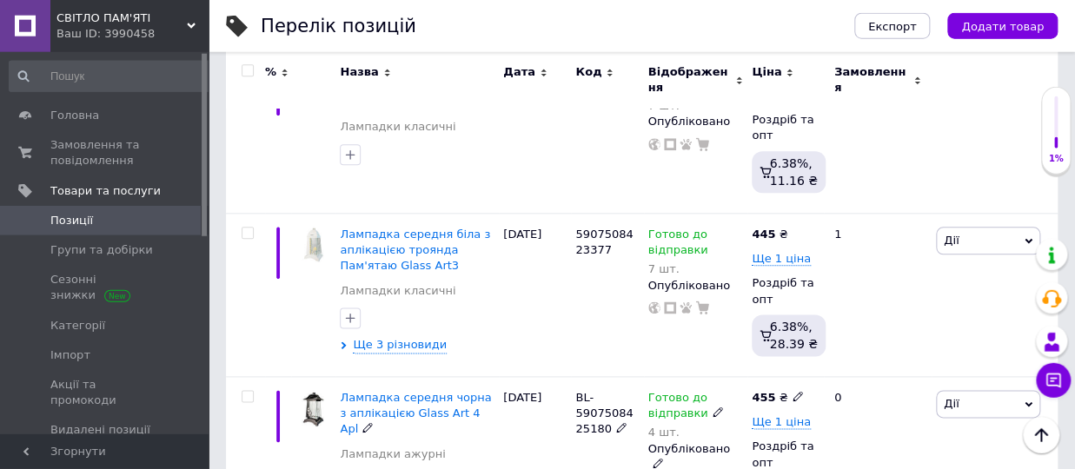
scroll to position [653, 0]
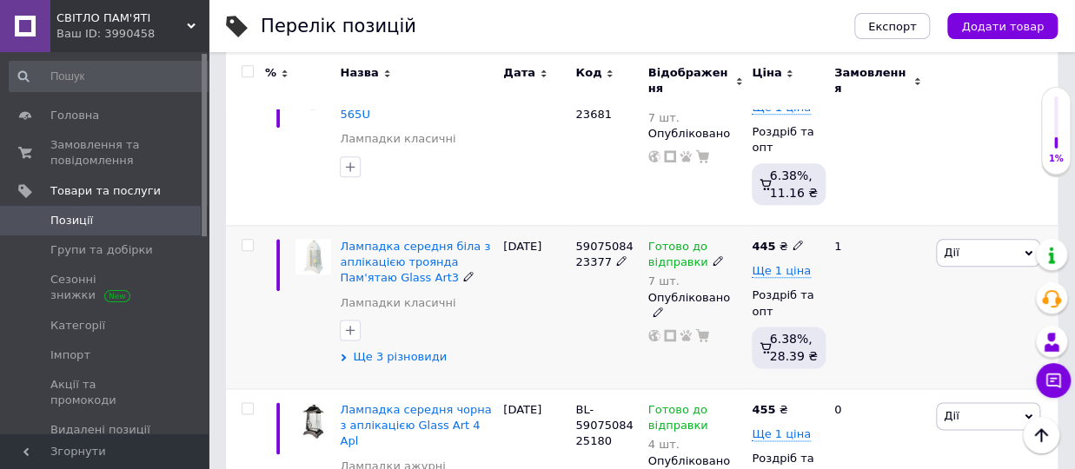
click at [395, 349] on span "Ще 3 різновиди" at bounding box center [400, 357] width 94 height 16
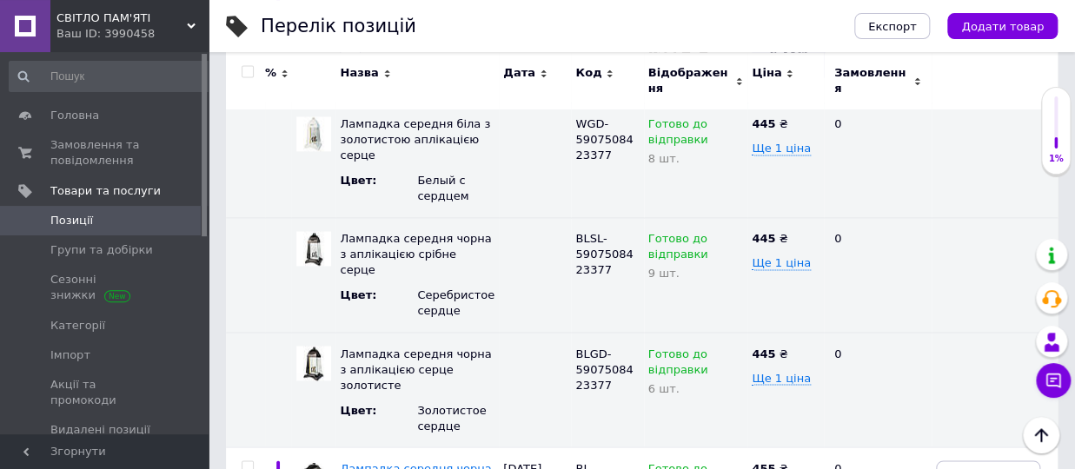
scroll to position [940, 0]
click at [684, 267] on icon at bounding box center [689, 272] width 10 height 10
drag, startPoint x: 680, startPoint y: 266, endPoint x: 645, endPoint y: 273, distance: 36.3
click at [648, 273] on input "9" at bounding box center [696, 283] width 96 height 35
type input "10"
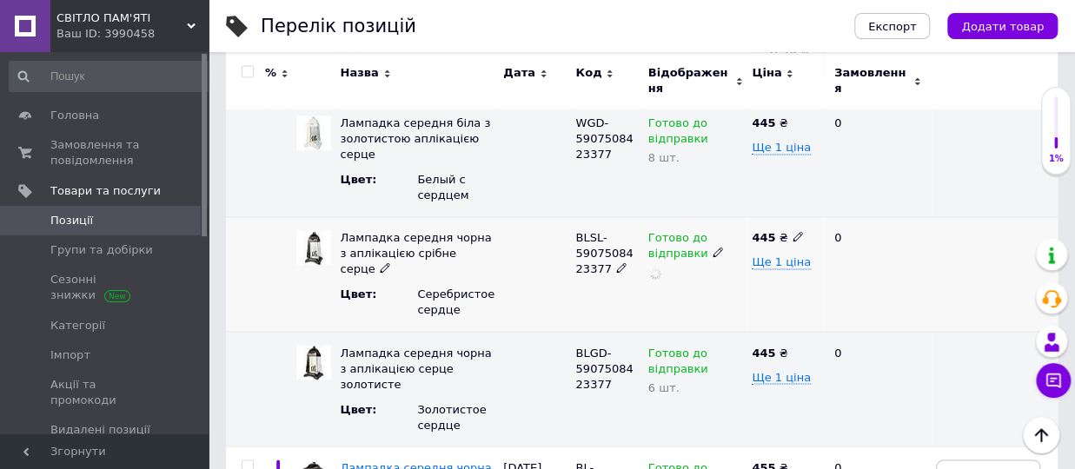
click at [904, 258] on div "0" at bounding box center [878, 274] width 108 height 115
click at [129, 210] on link "Позиції" at bounding box center [111, 221] width 222 height 30
